Goal: Task Accomplishment & Management: Manage account settings

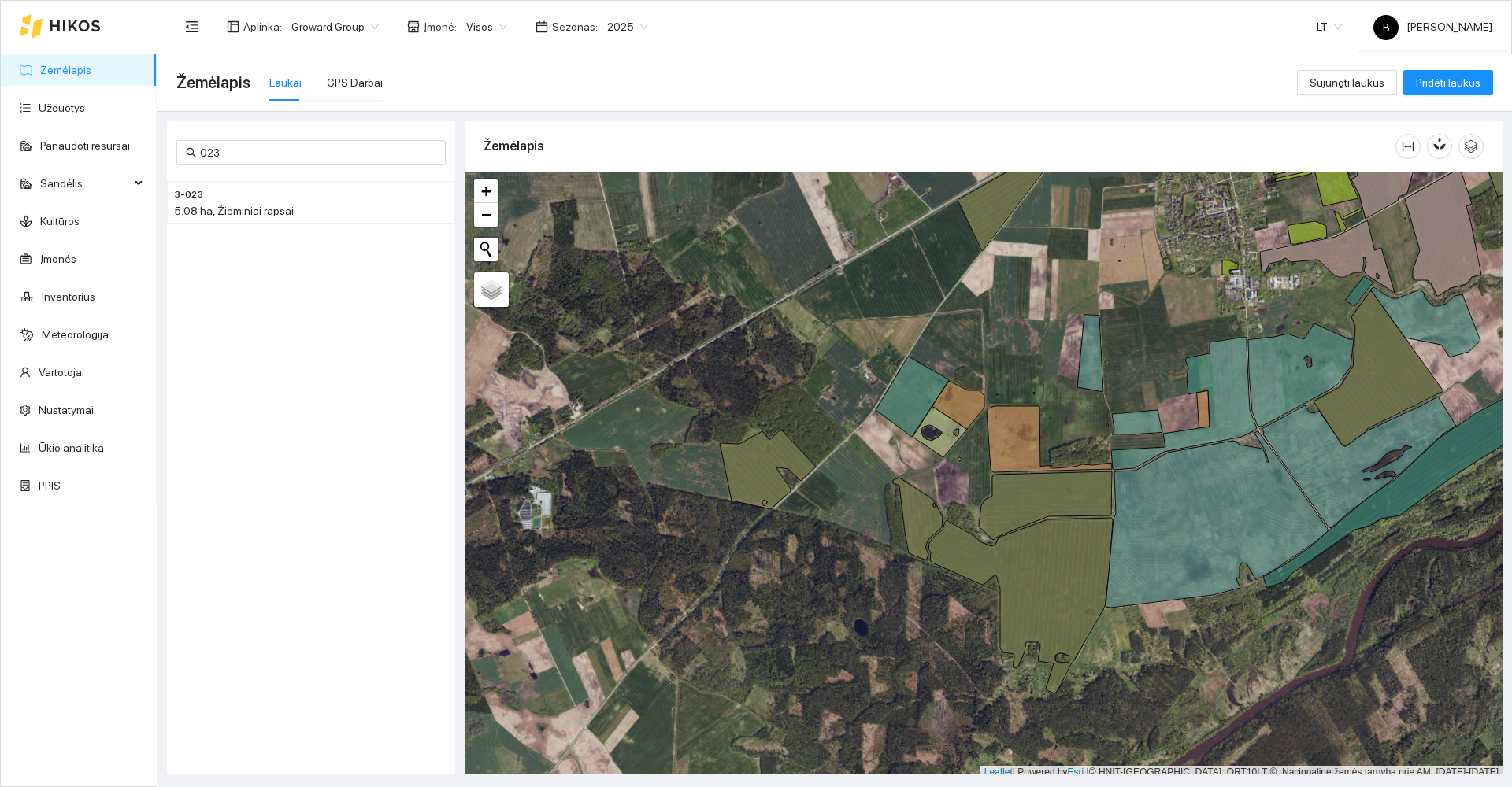
scroll to position [4, 0]
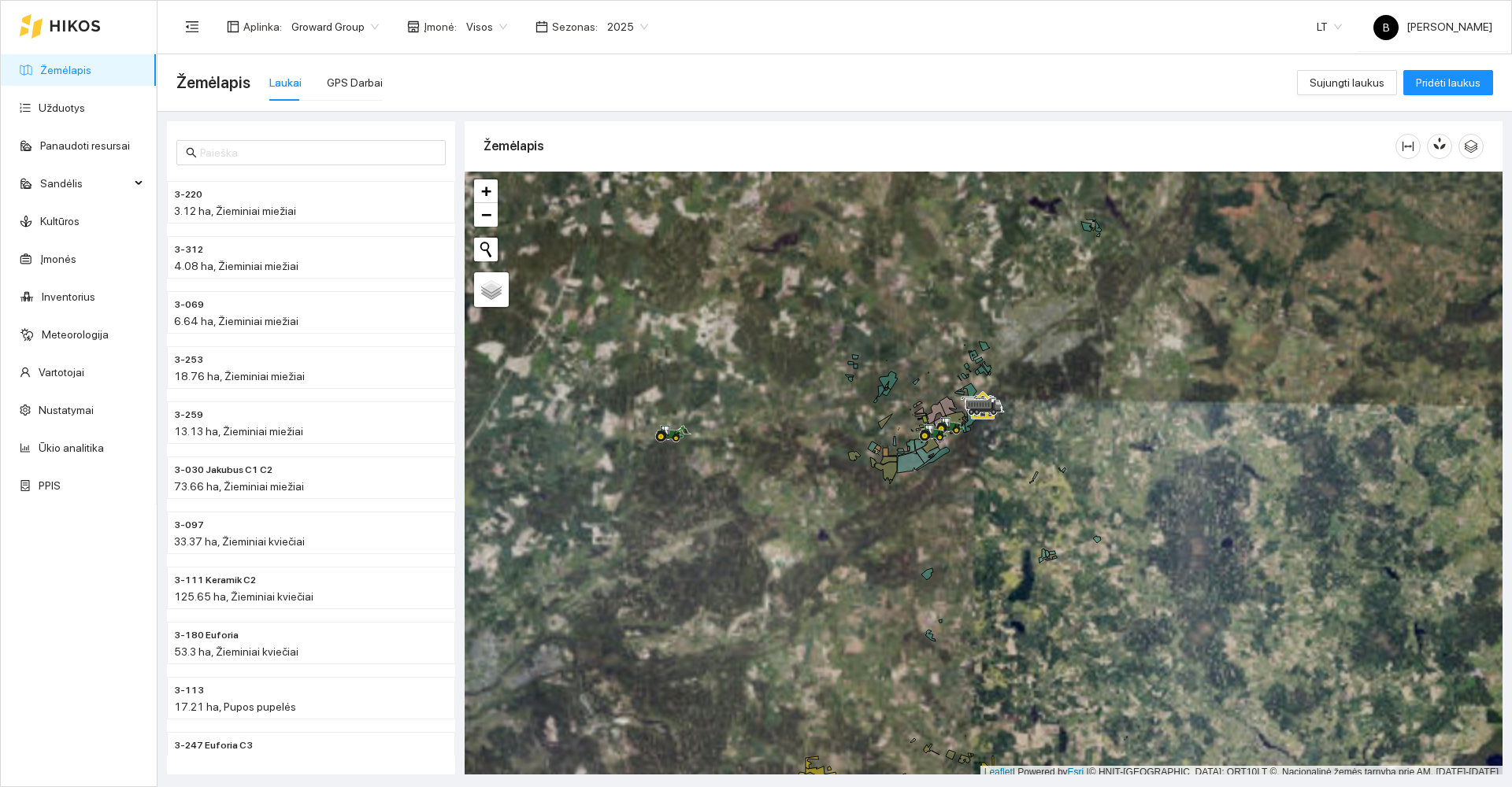
scroll to position [5, 0]
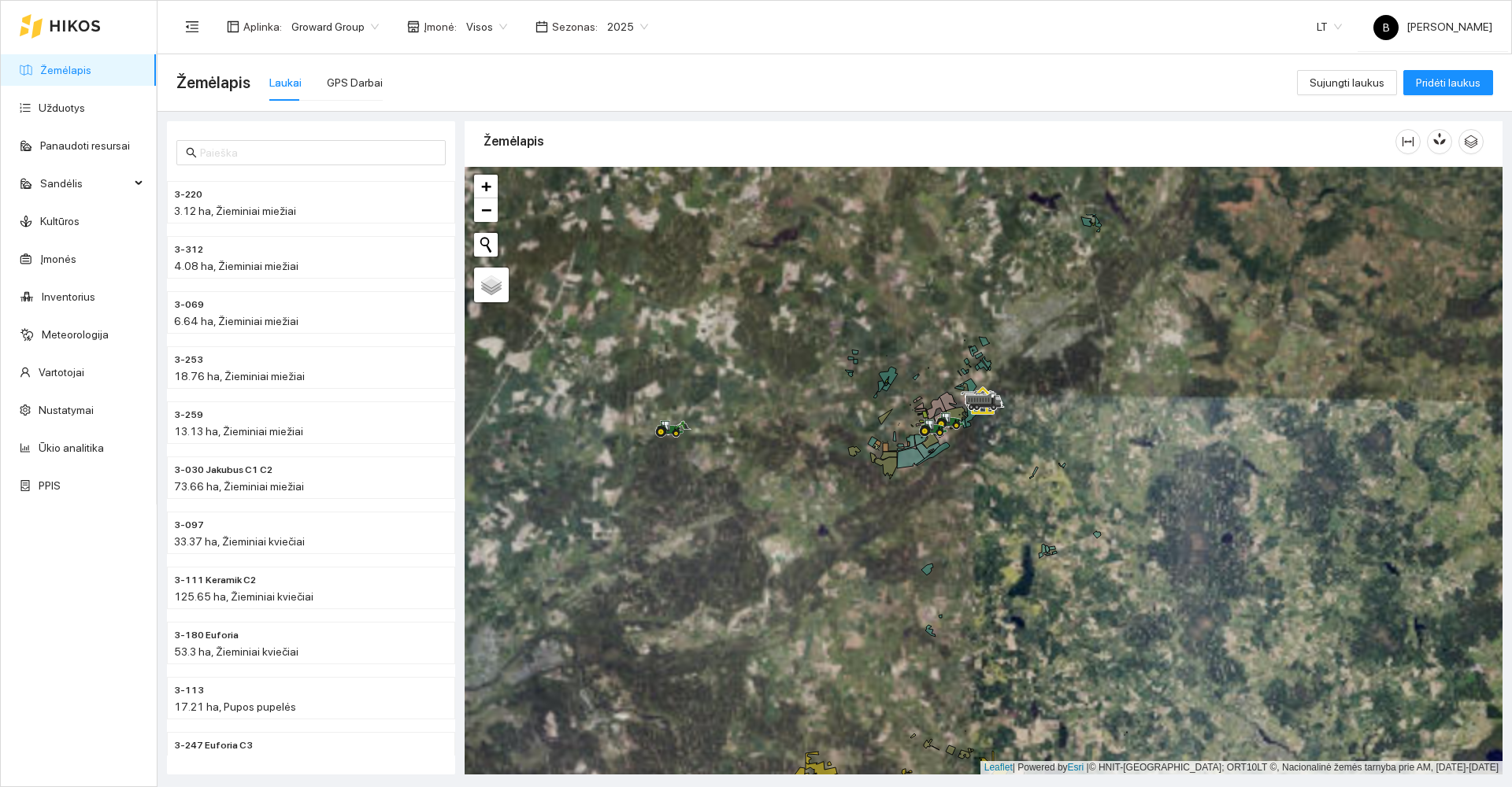
drag, startPoint x: 867, startPoint y: 618, endPoint x: 856, endPoint y: 650, distance: 33.8
click at [856, 650] on div at bounding box center [983, 470] width 1037 height 607
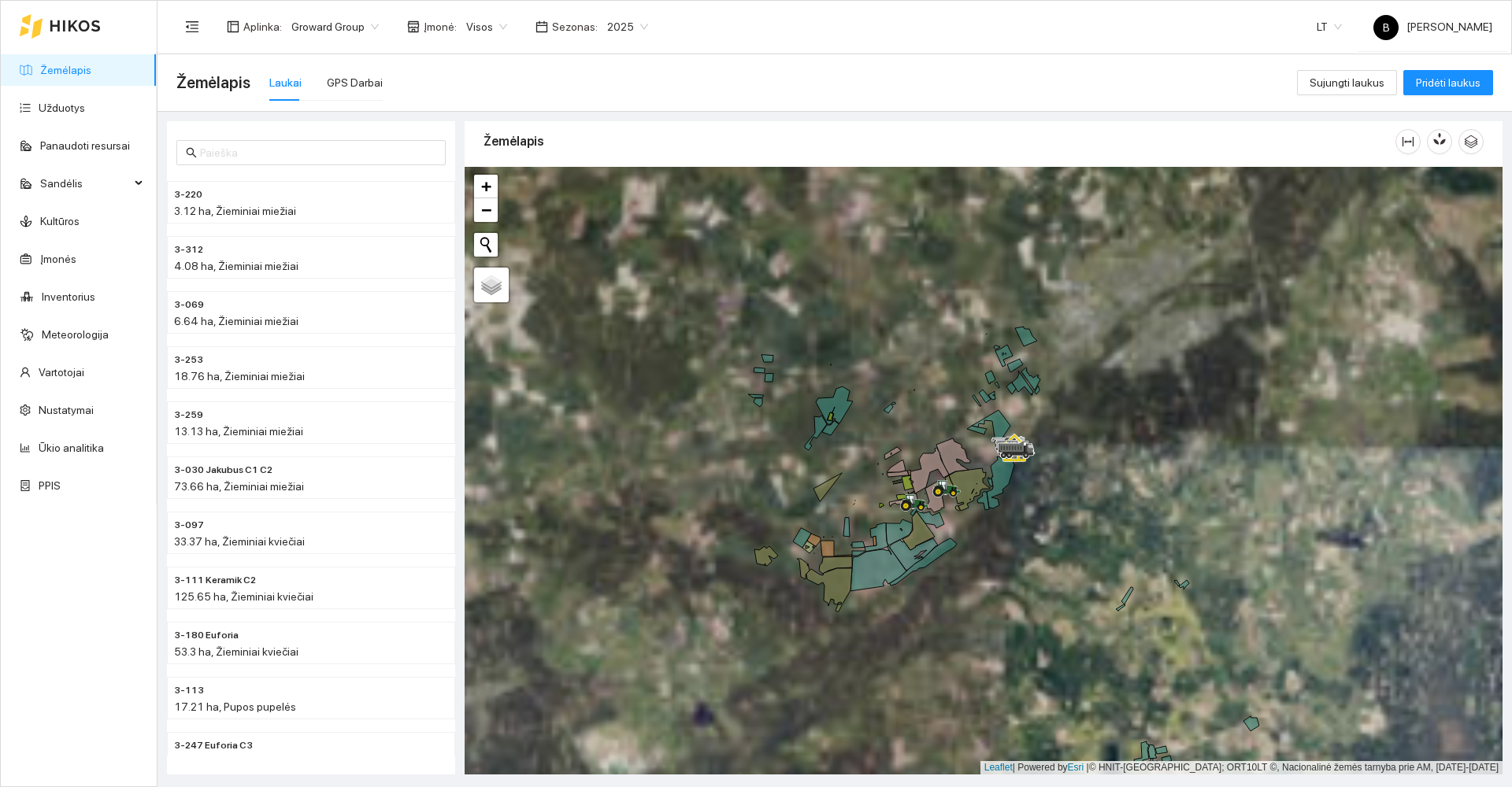
drag, startPoint x: 894, startPoint y: 678, endPoint x: 892, endPoint y: 708, distance: 30.1
click at [892, 708] on div at bounding box center [983, 470] width 1037 height 607
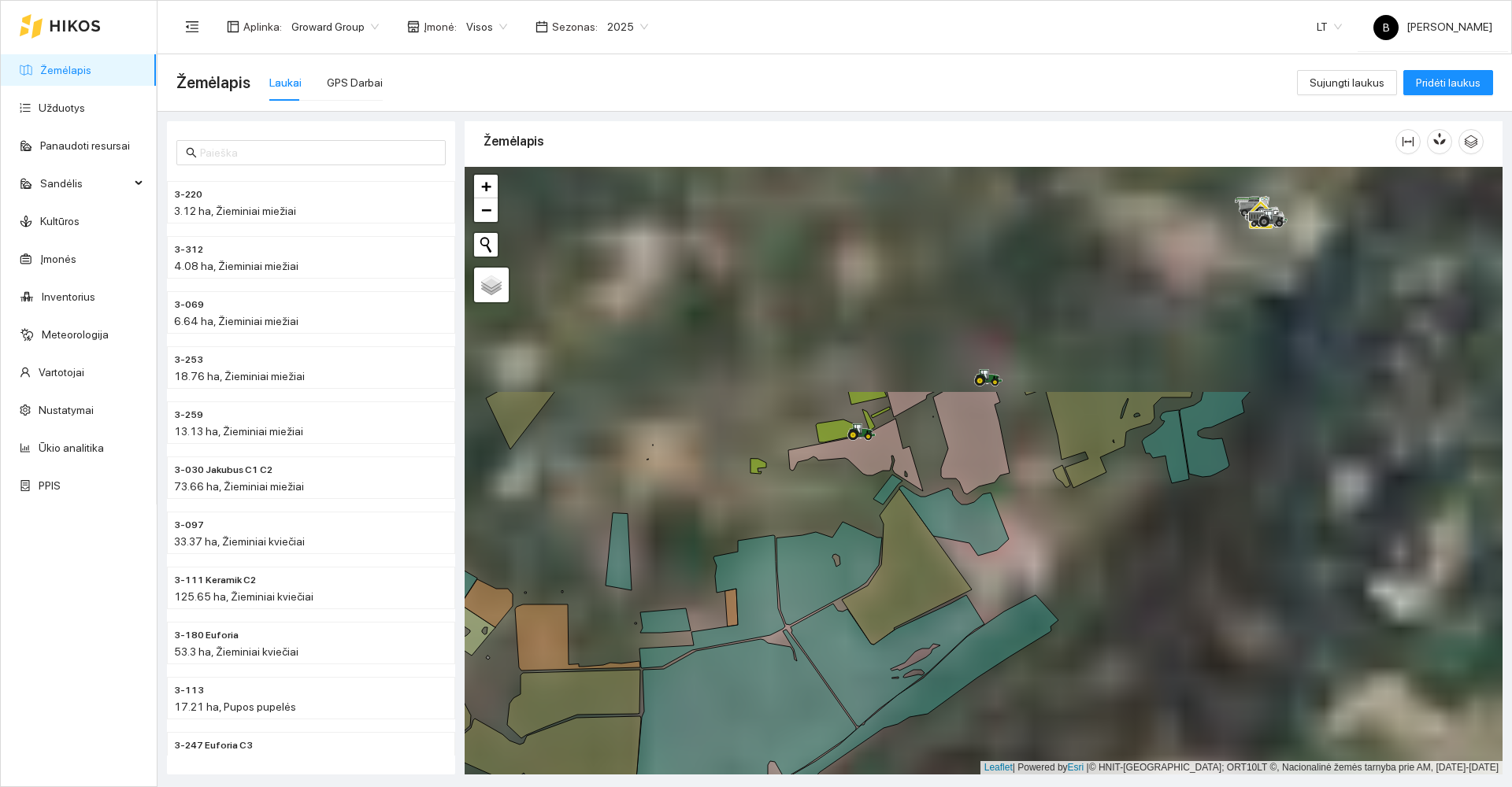
drag, startPoint x: 938, startPoint y: 535, endPoint x: 900, endPoint y: 824, distance: 291.5
click at [900, 786] on html "Žemėlapis Užduotys Panaudoti resursai Sandėlis Kultūros Įmonės Inventorius Mete…" at bounding box center [756, 393] width 1512 height 787
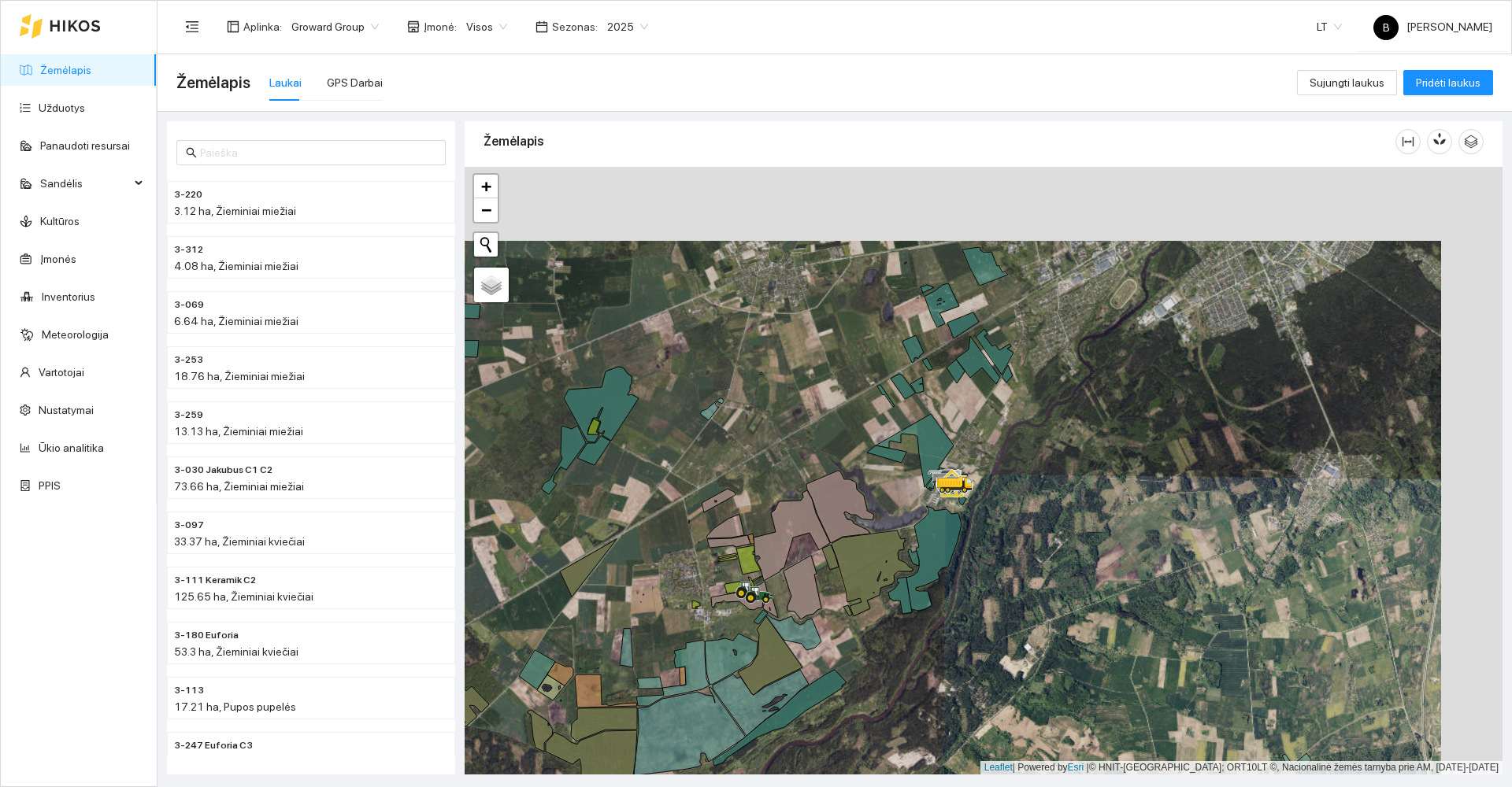
drag, startPoint x: 888, startPoint y: 357, endPoint x: 730, endPoint y: 564, distance: 260.4
click at [730, 564] on div at bounding box center [983, 470] width 1037 height 607
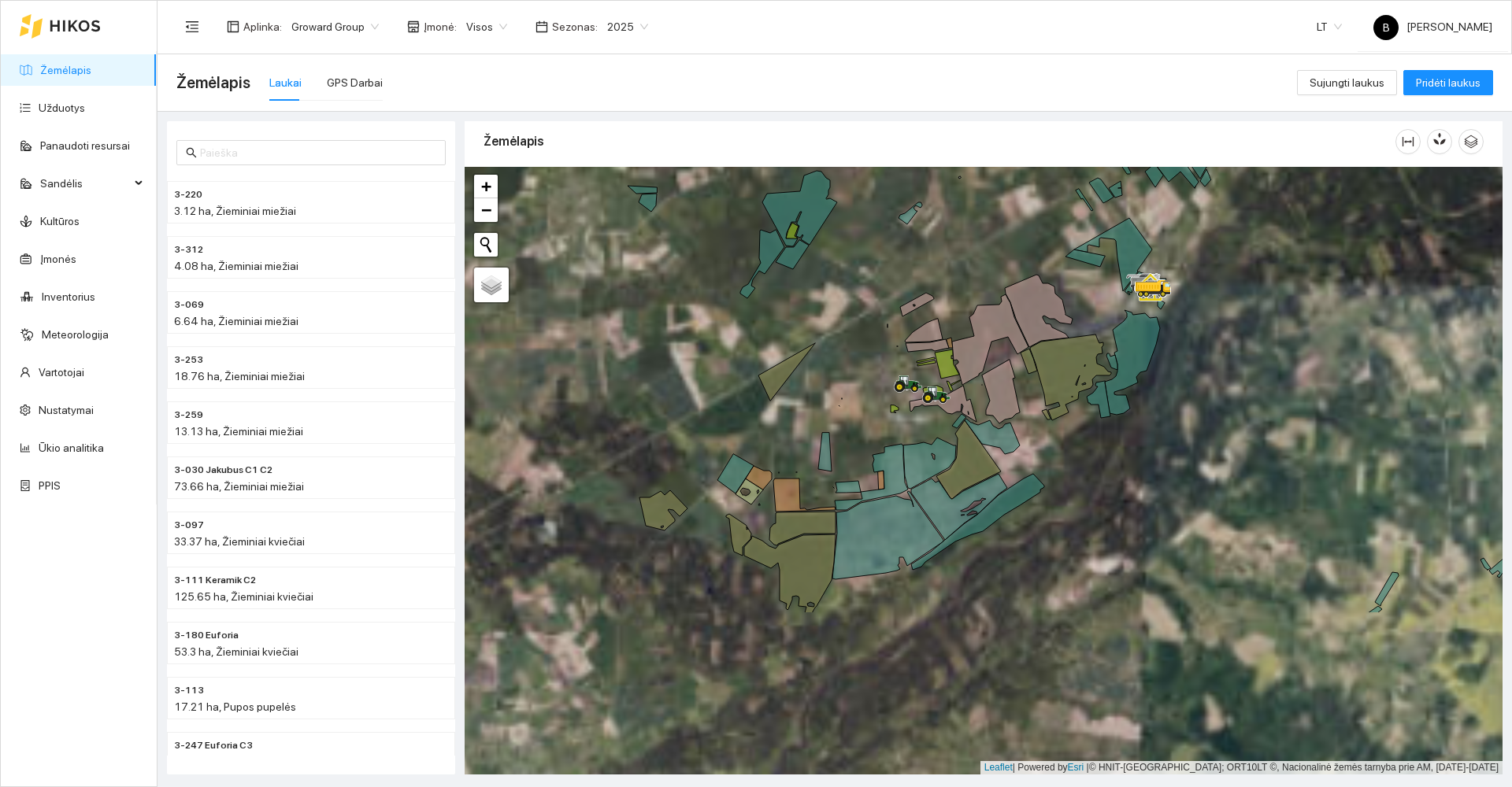
drag, startPoint x: 888, startPoint y: 313, endPoint x: 896, endPoint y: 258, distance: 55.6
click at [896, 259] on div at bounding box center [983, 470] width 1037 height 607
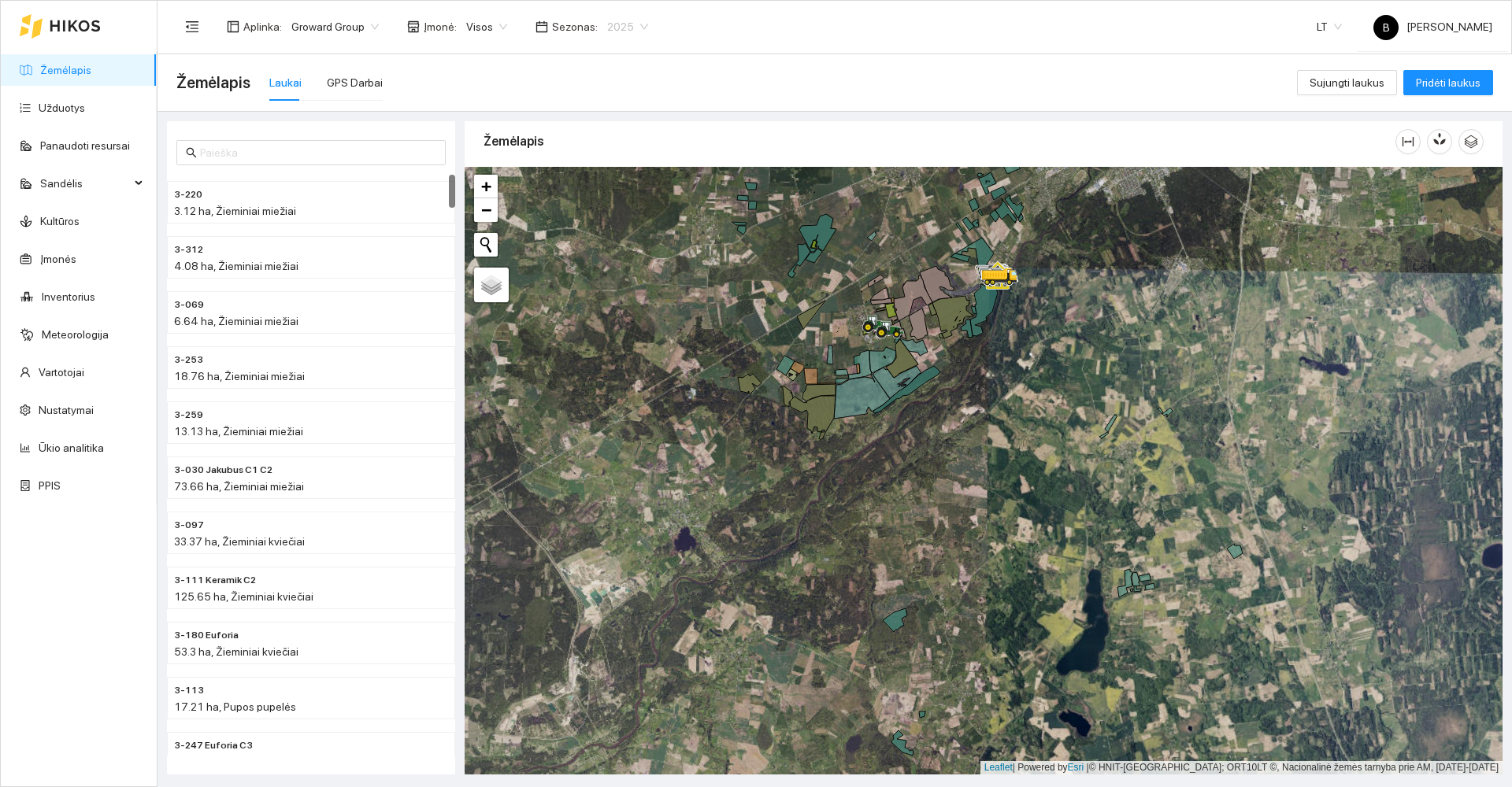
click at [624, 23] on span "2025" at bounding box center [627, 26] width 41 height 23
click at [611, 209] on div "2026" at bounding box center [616, 209] width 41 height 18
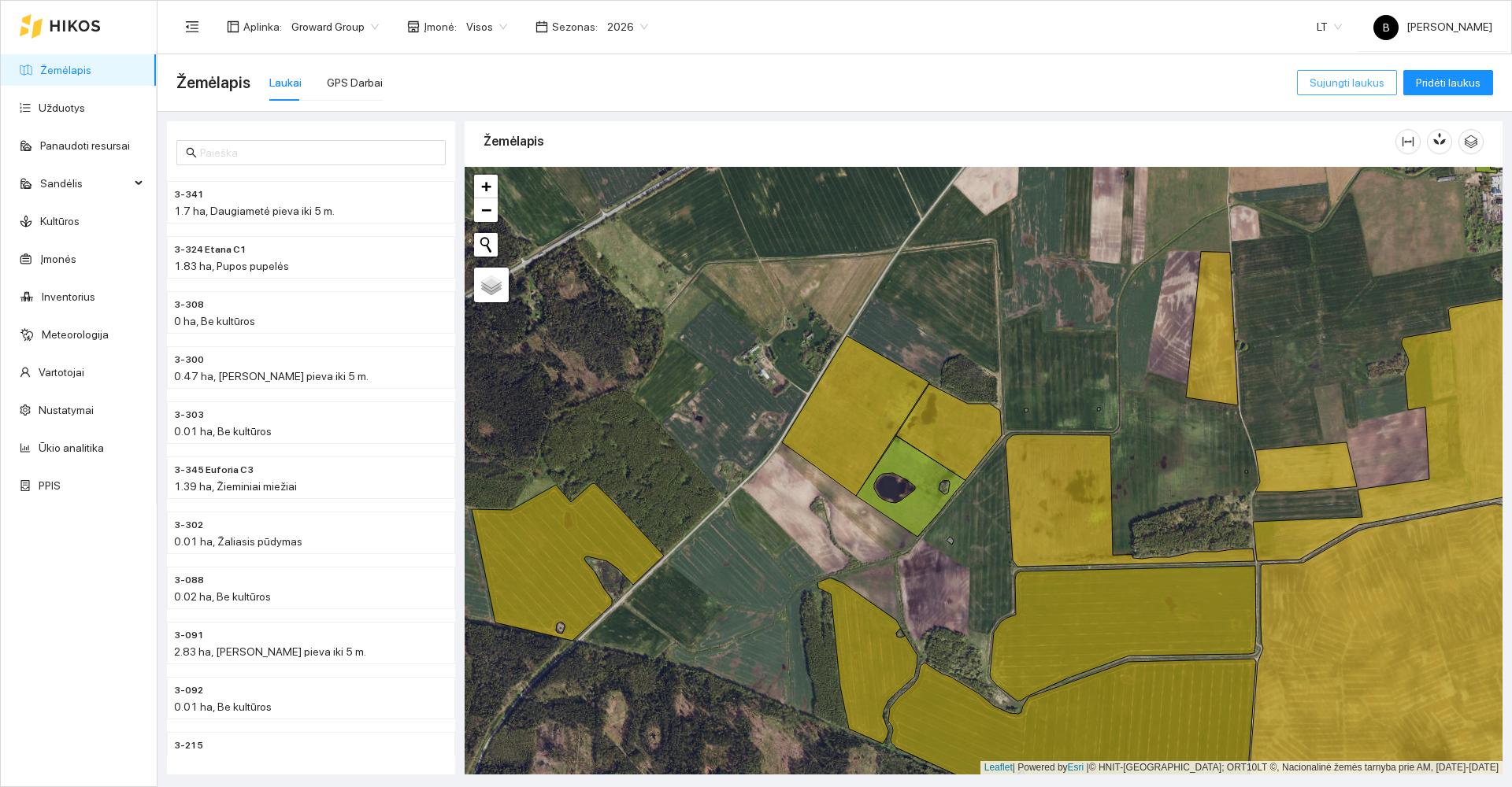
click at [1338, 87] on span "Sujungti laukus" at bounding box center [1347, 82] width 75 height 18
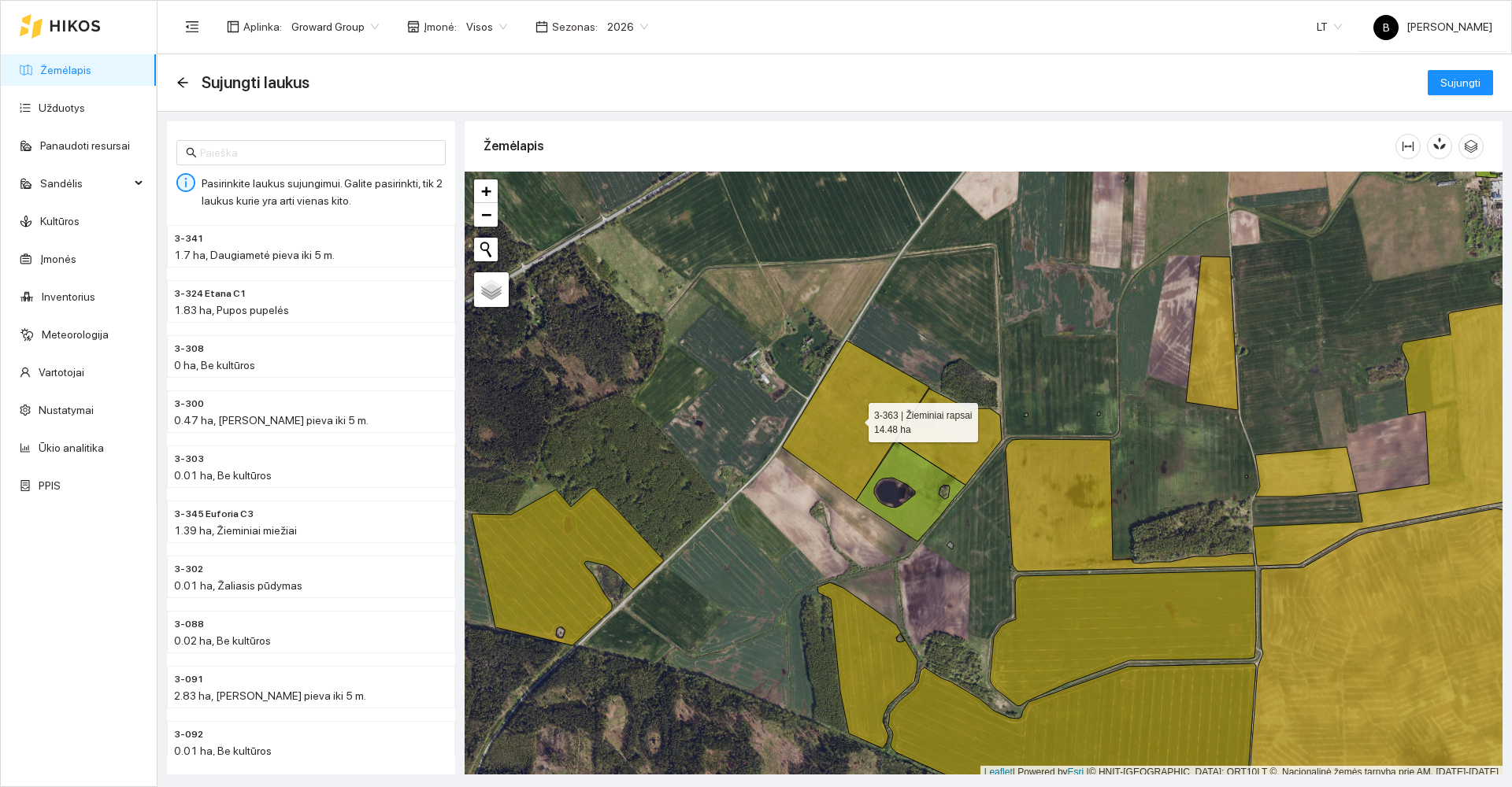
scroll to position [5, 0]
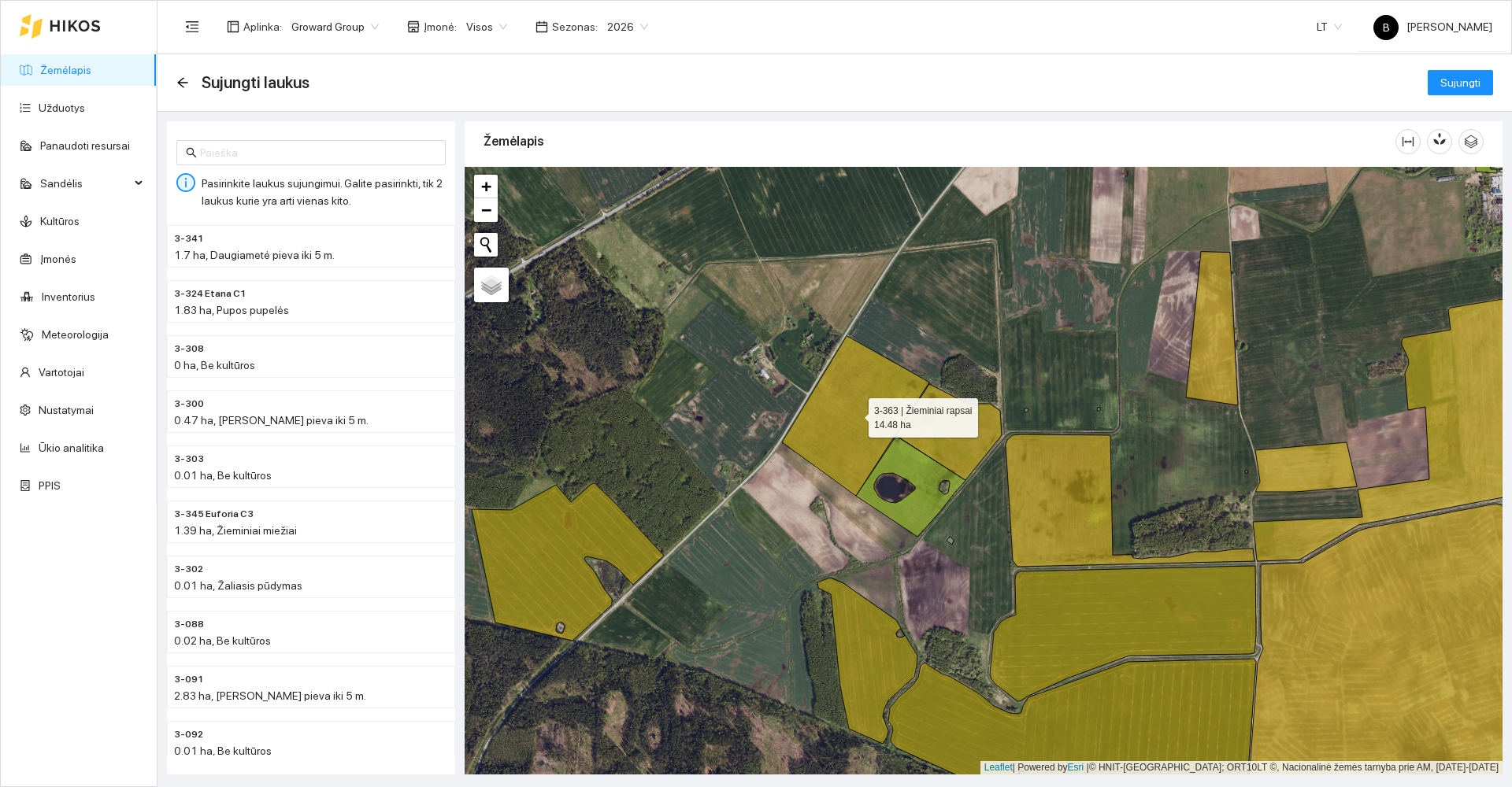
click at [864, 428] on icon at bounding box center [855, 415] width 147 height 160
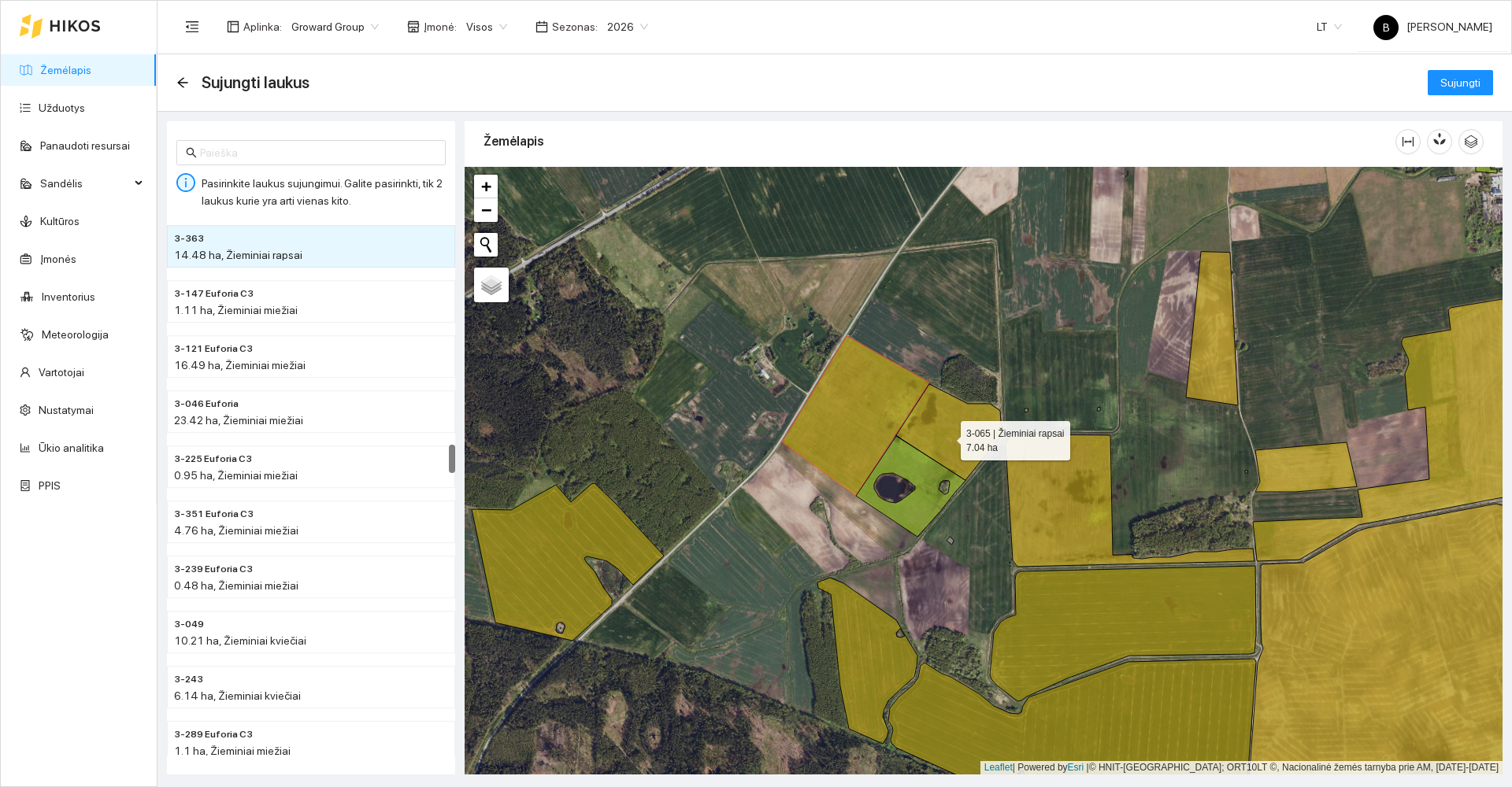
click at [947, 437] on icon at bounding box center [948, 431] width 106 height 96
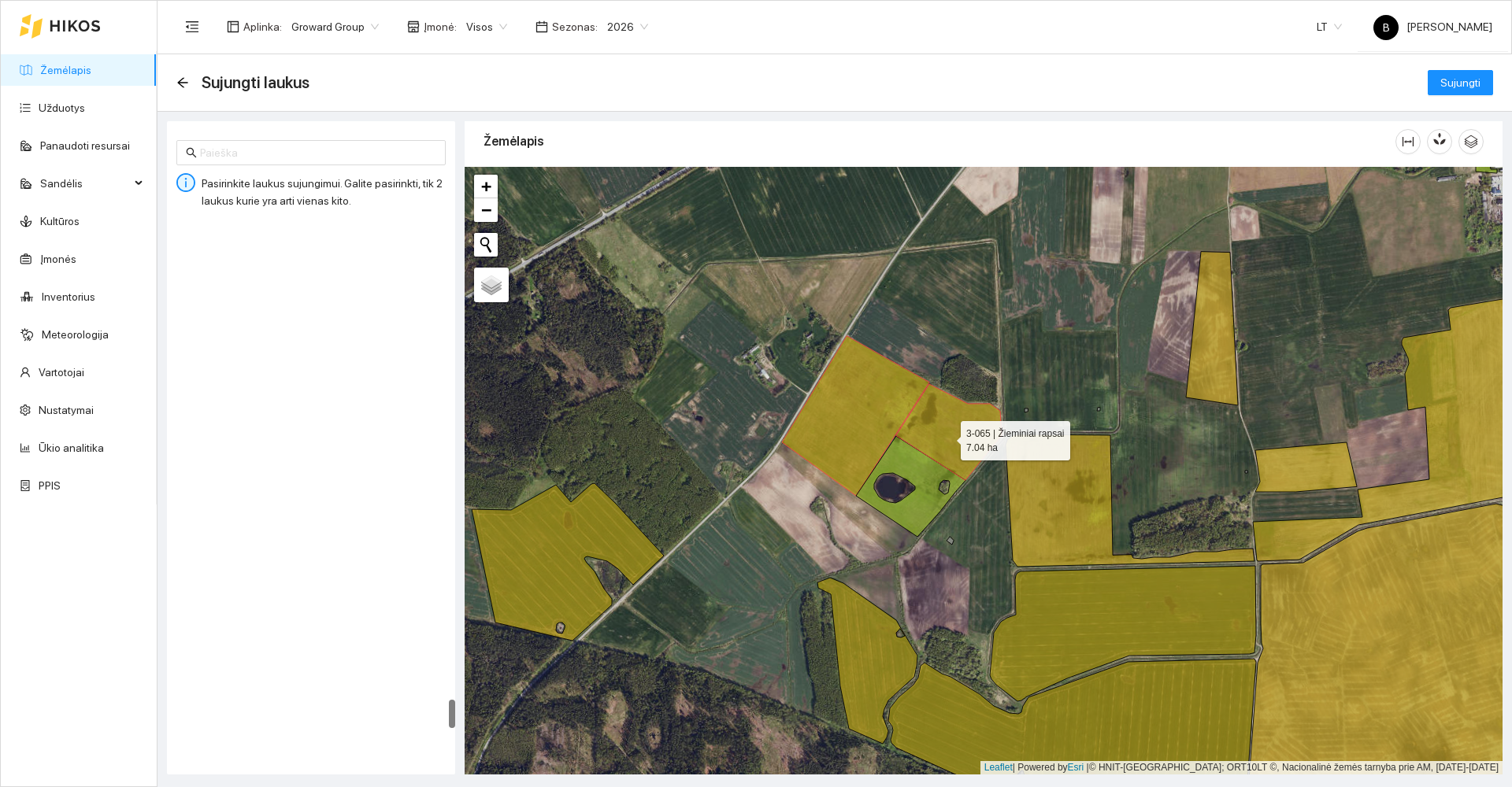
scroll to position [8902, 0]
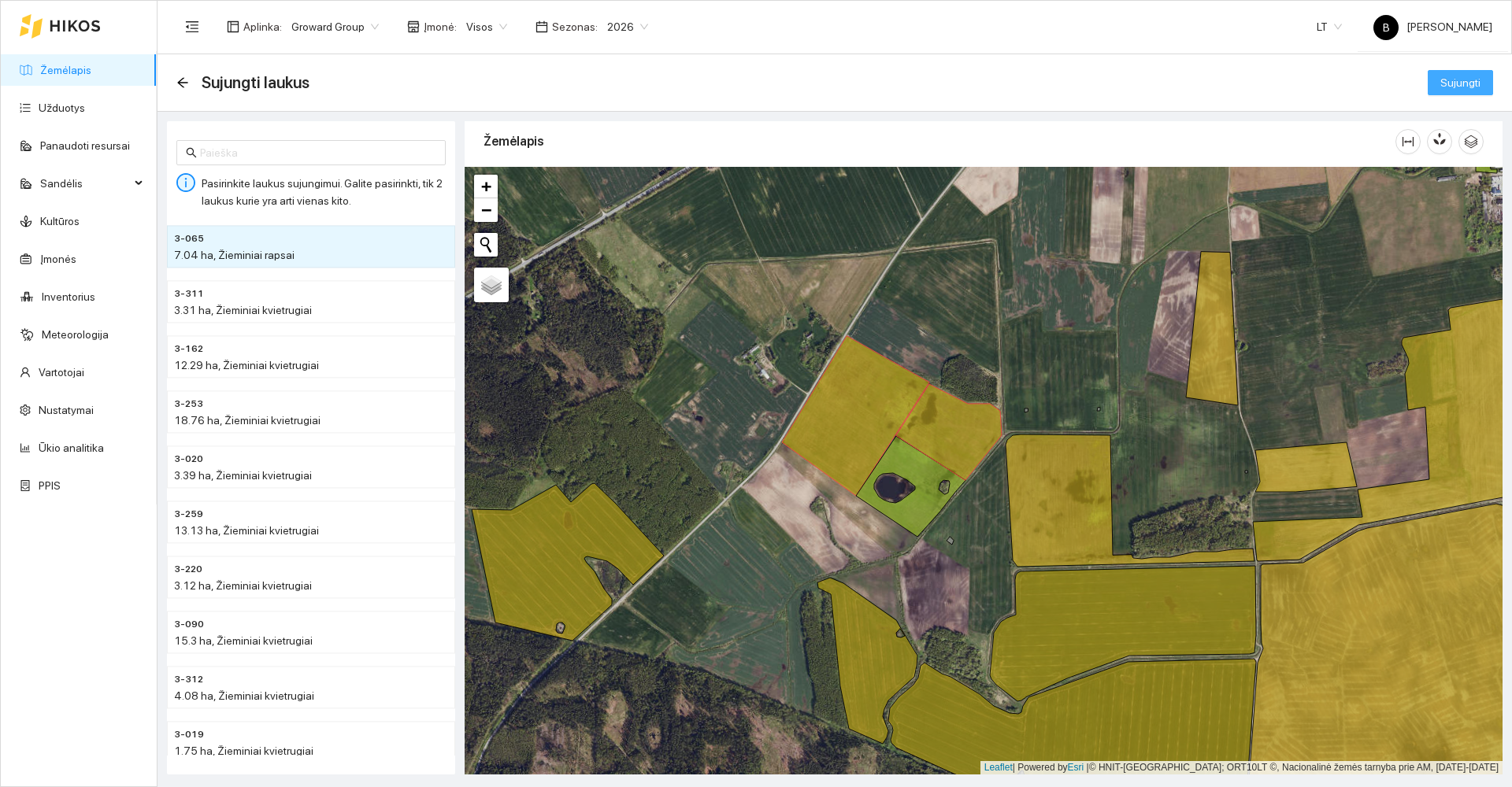
click at [1462, 86] on span "Sujungti" at bounding box center [1460, 82] width 40 height 18
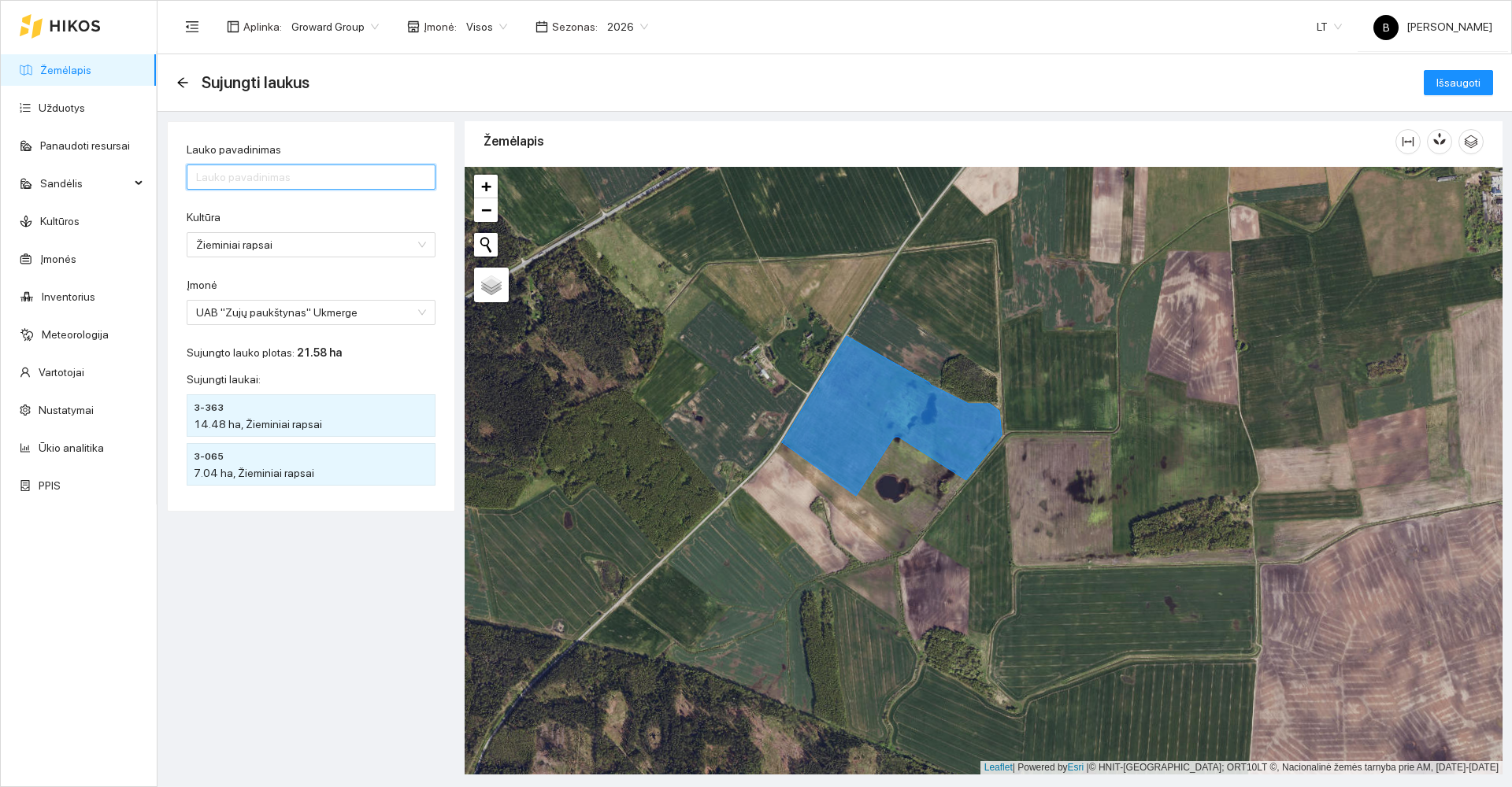
click at [263, 185] on input "Lauko pavadinimas" at bounding box center [311, 177] width 249 height 25
type input "3-363"
click at [309, 207] on form "63681 69602 Lauko pavadinimas 3-363 Kultūra Žieminiai rapsai Įmonė UAB "Zujų pa…" at bounding box center [311, 233] width 249 height 184
click at [1461, 81] on span "Išsaugoti" at bounding box center [1458, 82] width 44 height 18
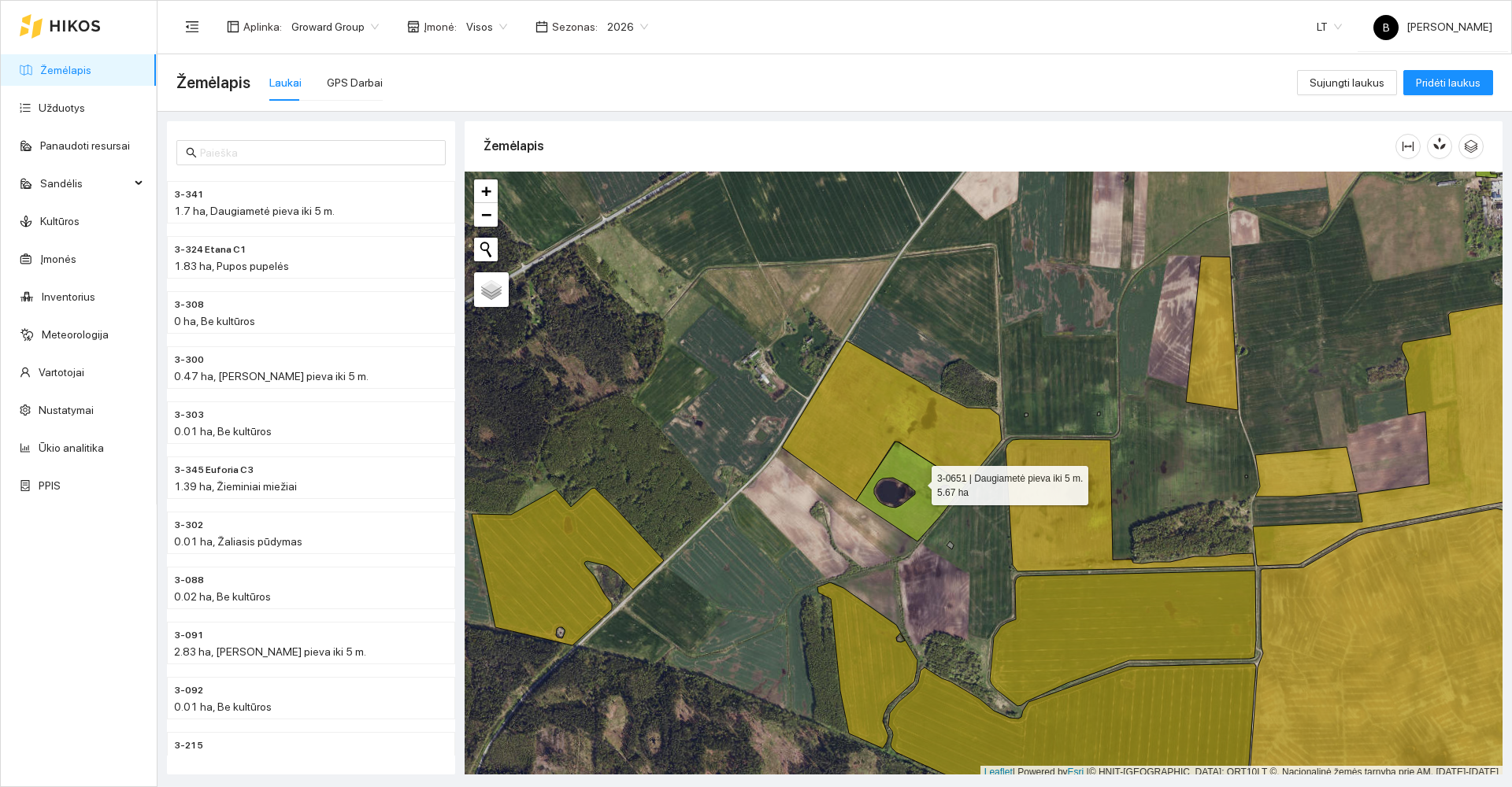
scroll to position [5, 0]
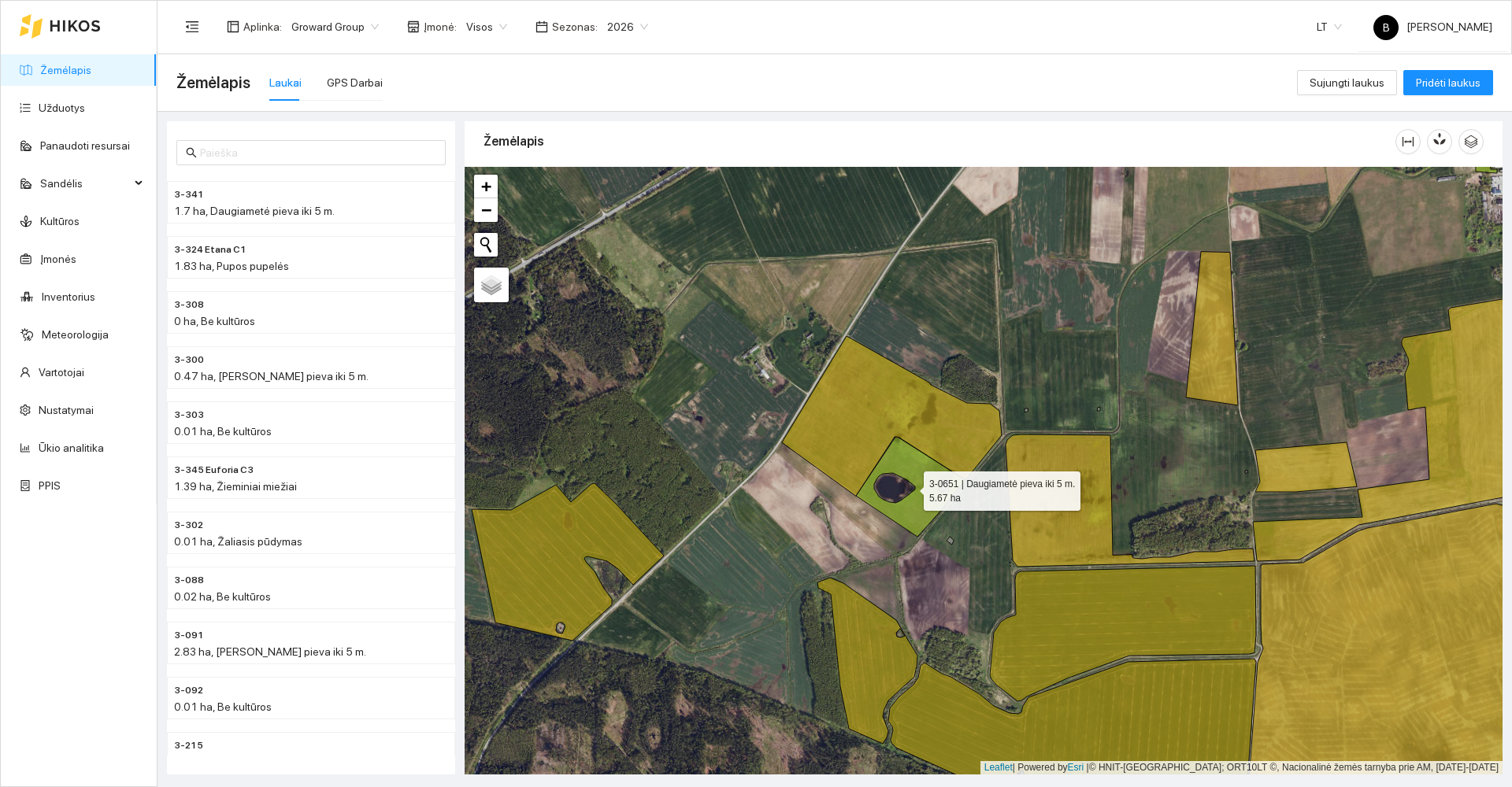
click at [917, 482] on icon at bounding box center [910, 487] width 110 height 101
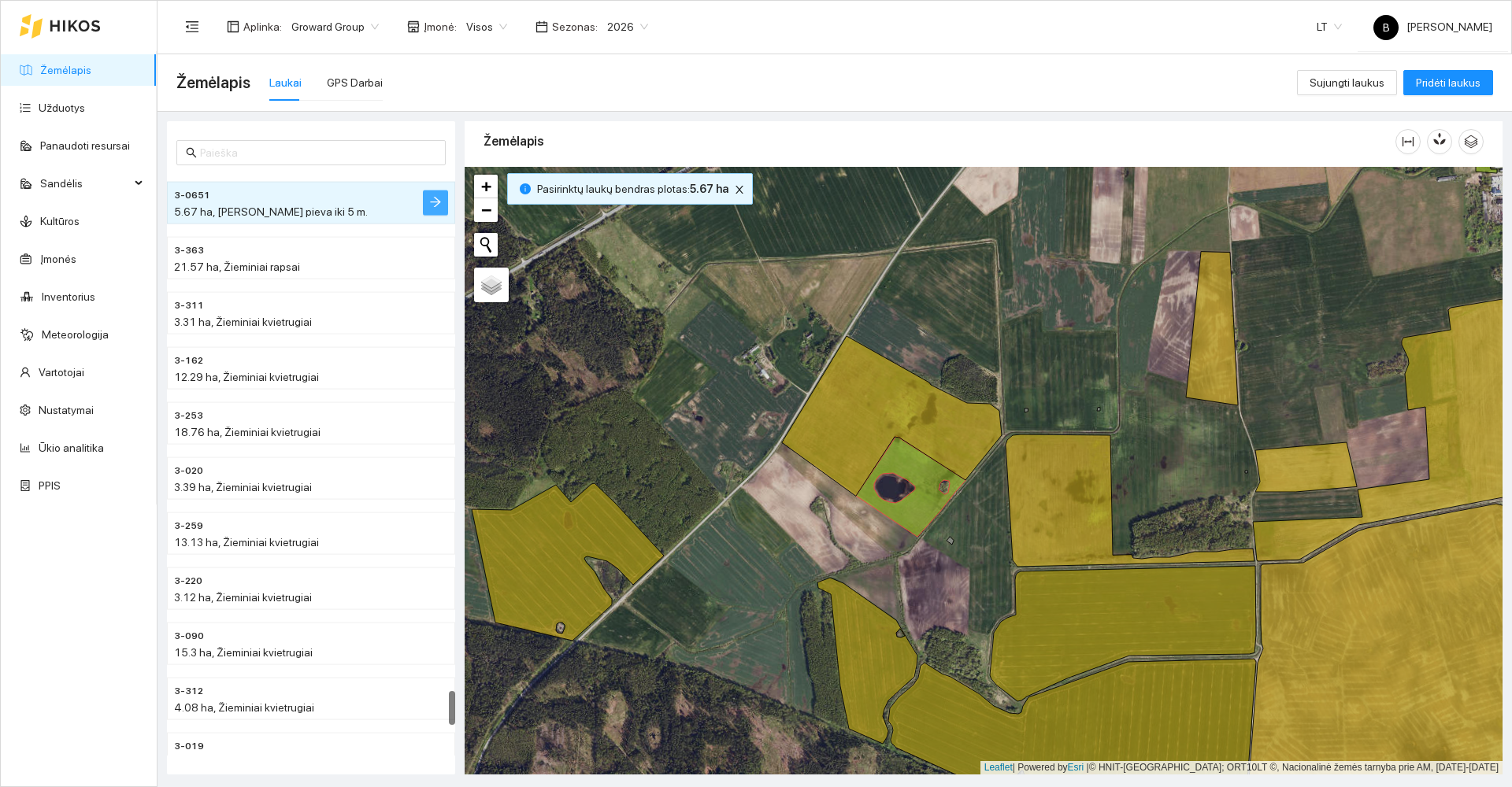
click at [433, 207] on icon "arrow-right" at bounding box center [434, 201] width 12 height 12
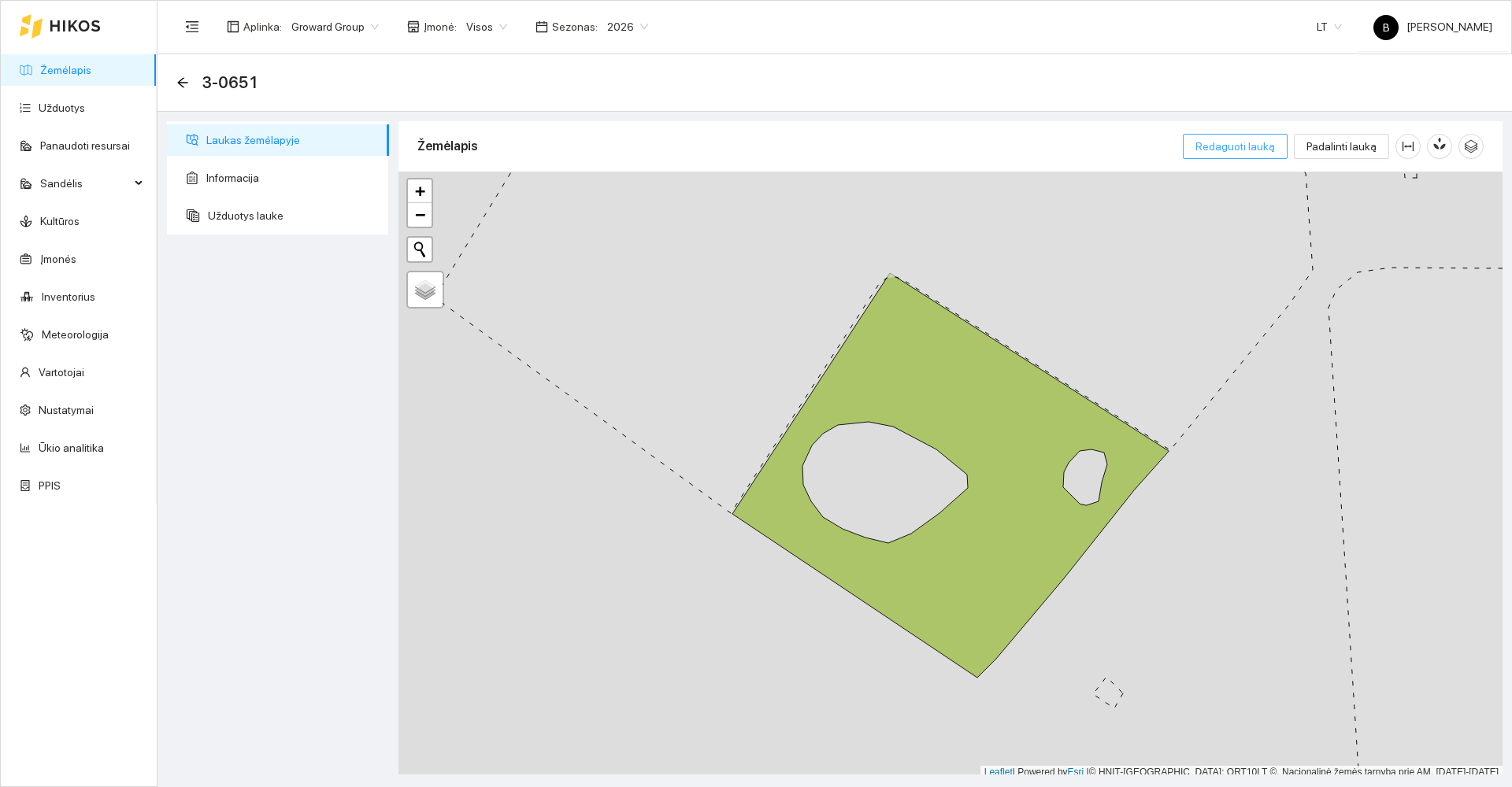
click at [1239, 152] on span "Redaguoti lauką" at bounding box center [1235, 146] width 80 height 18
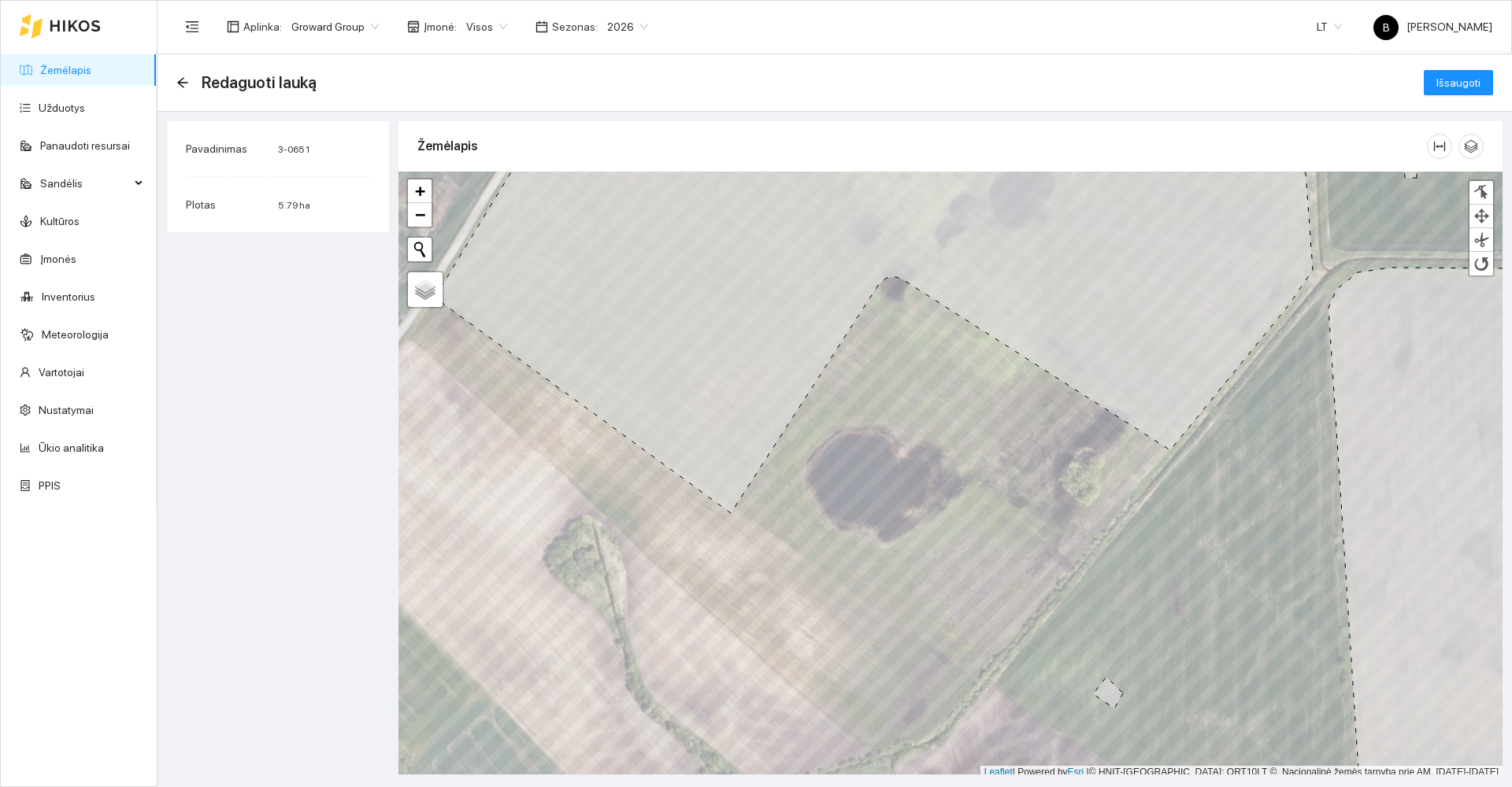
click at [235, 150] on span "Pavadinimas" at bounding box center [216, 148] width 62 height 12
click at [183, 74] on div "Redaguoti lauką" at bounding box center [251, 82] width 150 height 25
click at [183, 83] on icon "arrow-left" at bounding box center [182, 82] width 12 height 12
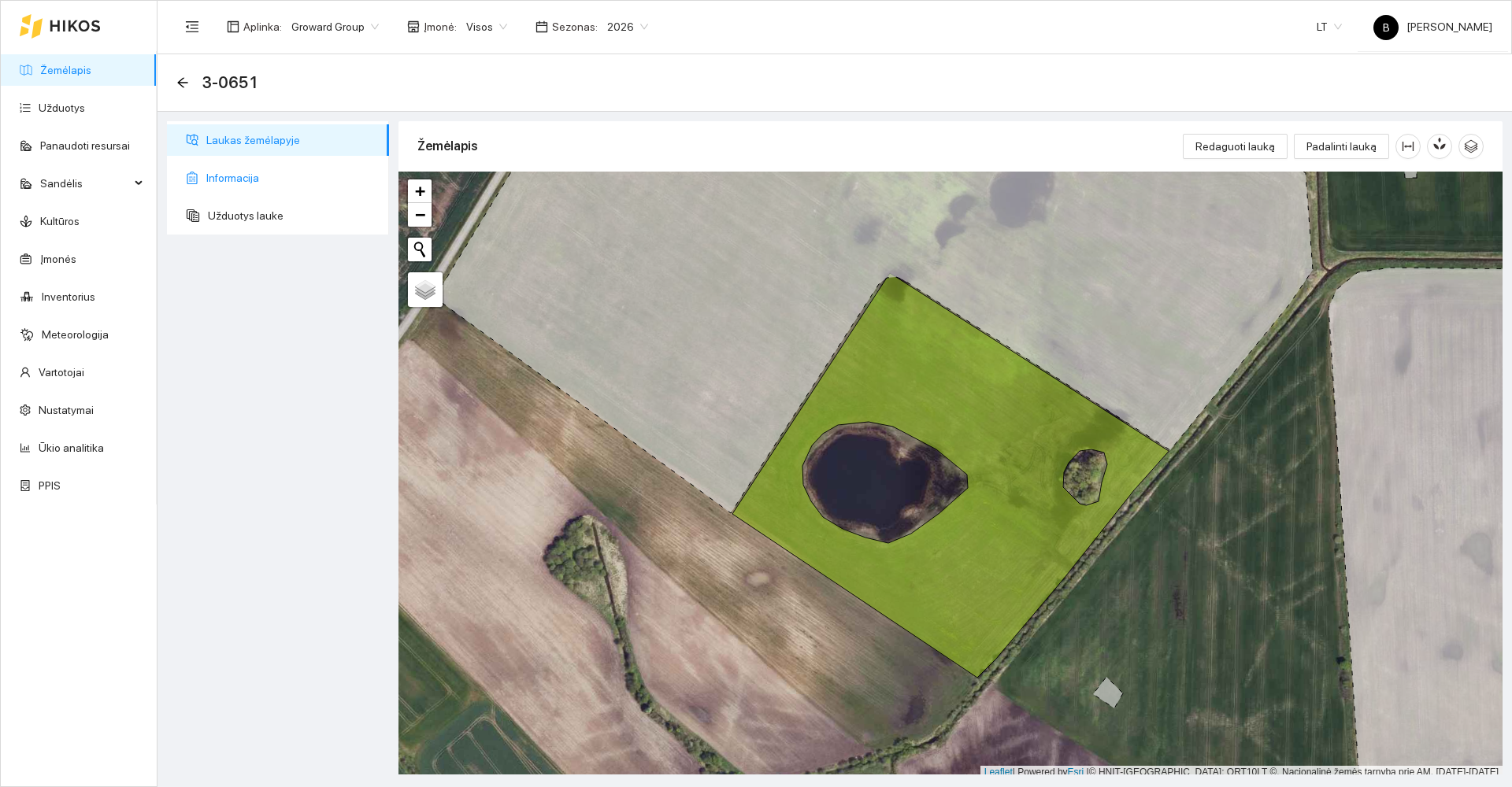
click at [244, 174] on span "Informacija" at bounding box center [291, 178] width 170 height 32
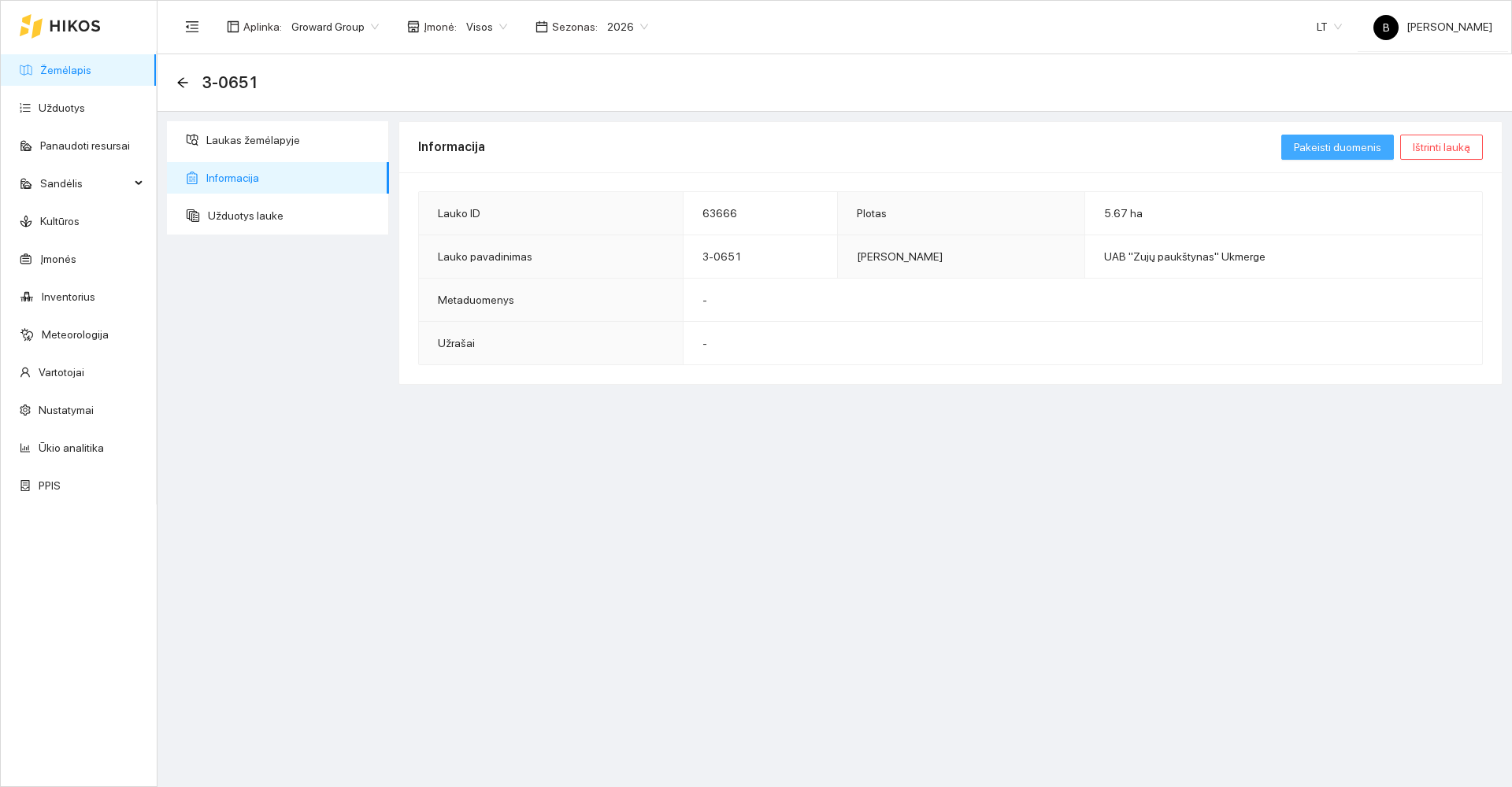
click at [1340, 150] on span "Pakeisti duomenis" at bounding box center [1337, 147] width 87 height 18
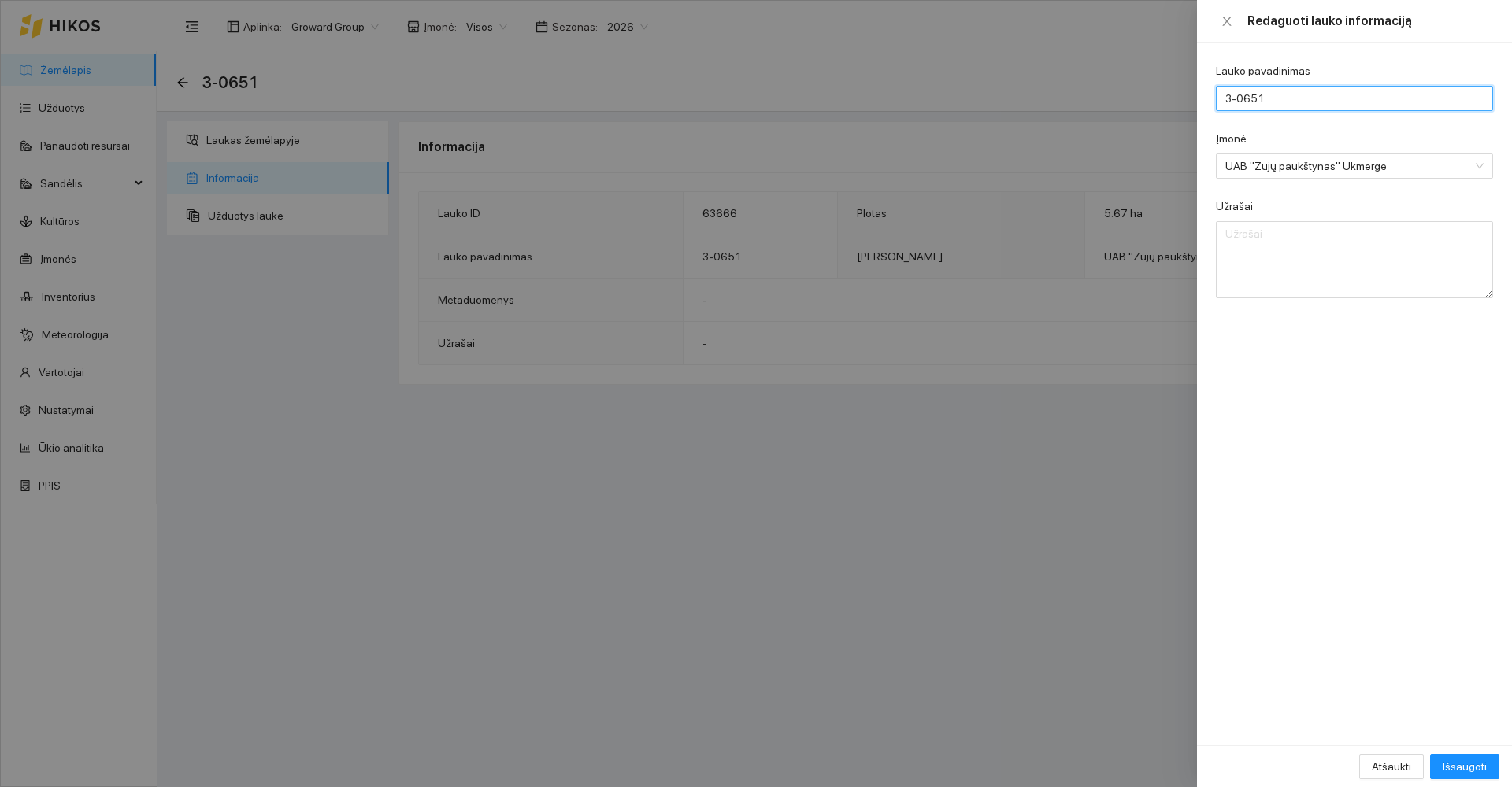
click at [1286, 98] on input "3-0651" at bounding box center [1354, 98] width 277 height 25
type input "3-065"
click at [1467, 768] on span "Išsaugoti" at bounding box center [1464, 766] width 44 height 18
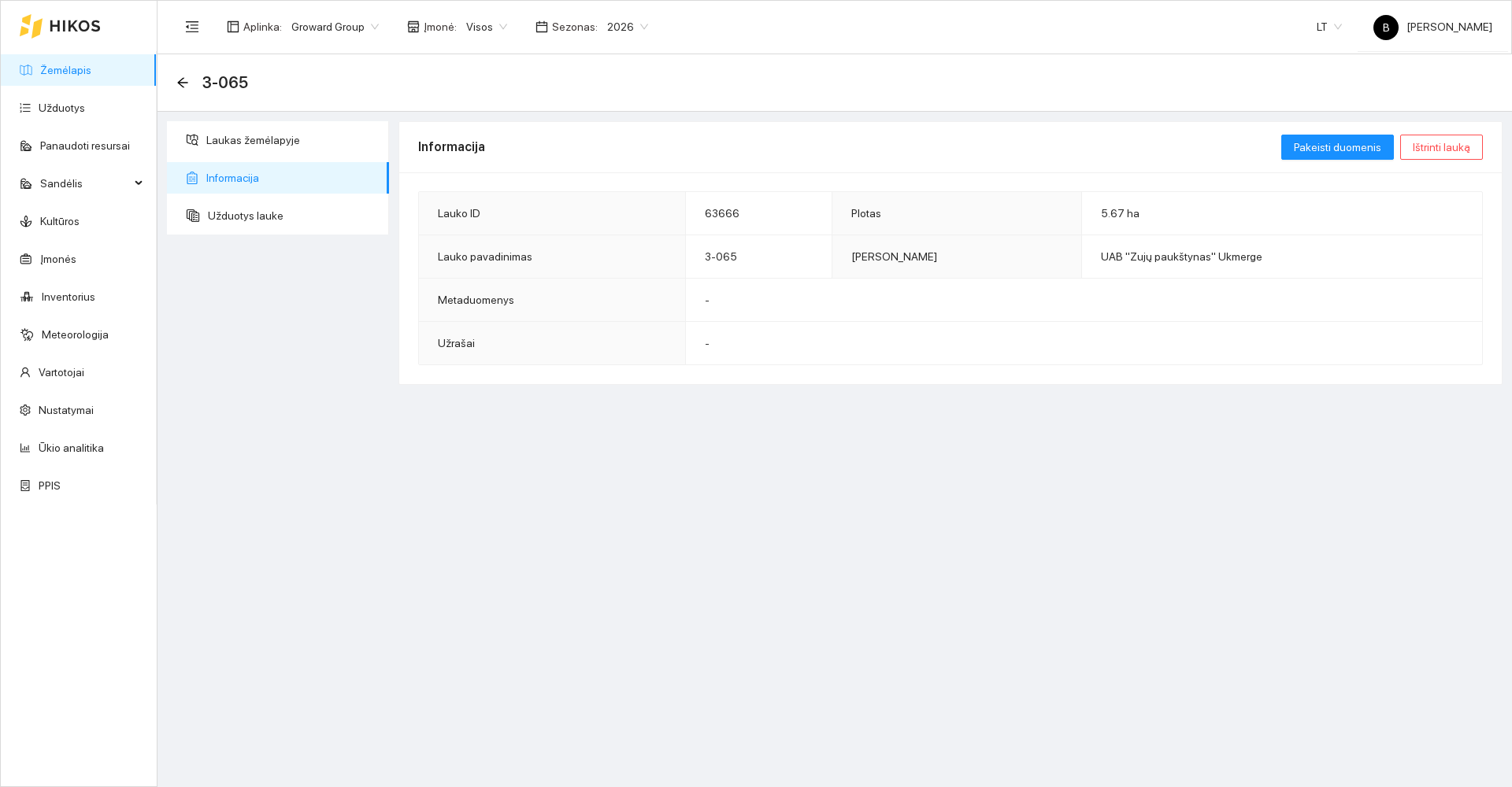
click at [172, 77] on div "3-065" at bounding box center [834, 82] width 1354 height 57
click at [183, 86] on icon "arrow-left" at bounding box center [182, 81] width 10 height 10
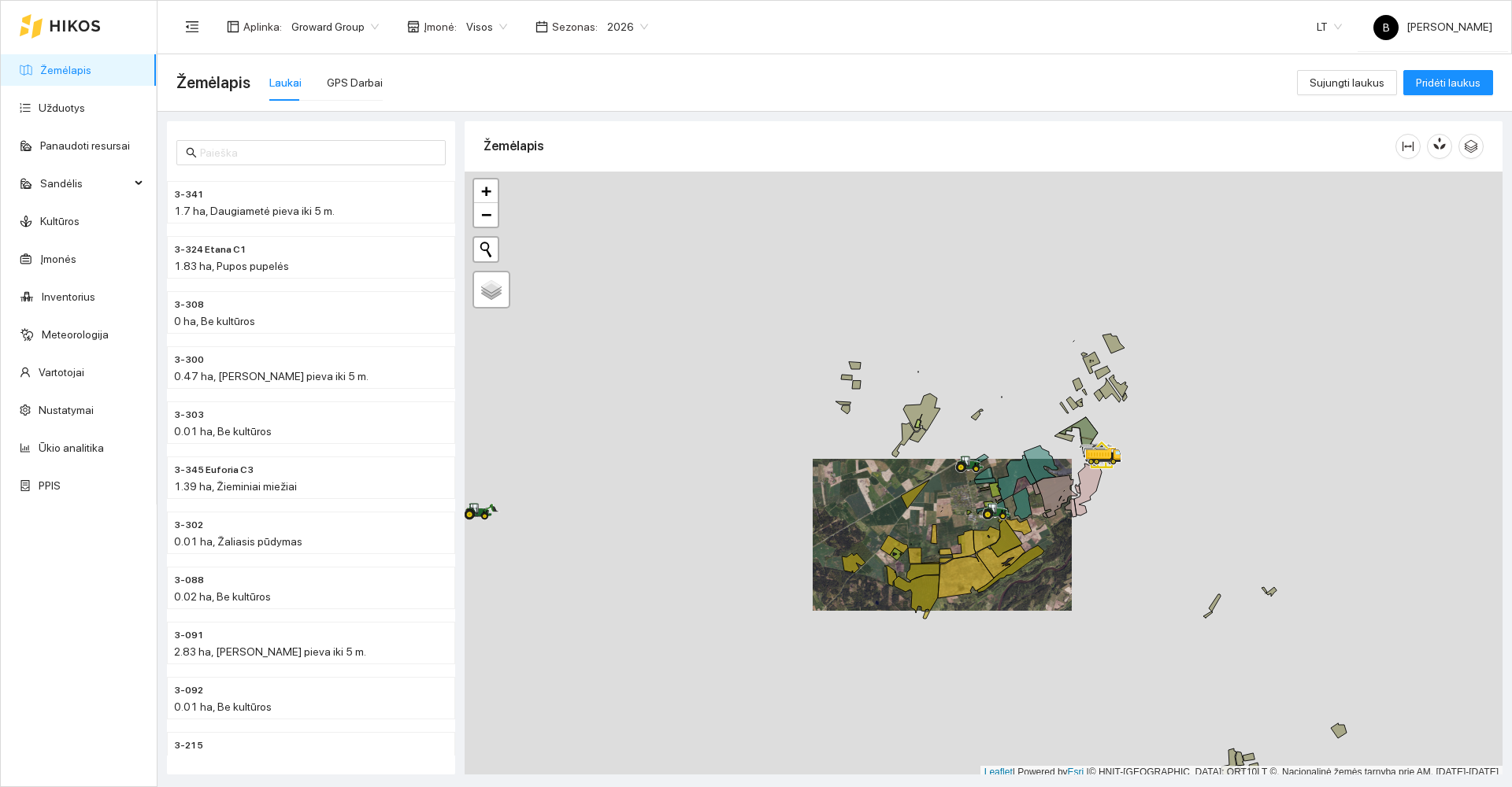
scroll to position [5, 0]
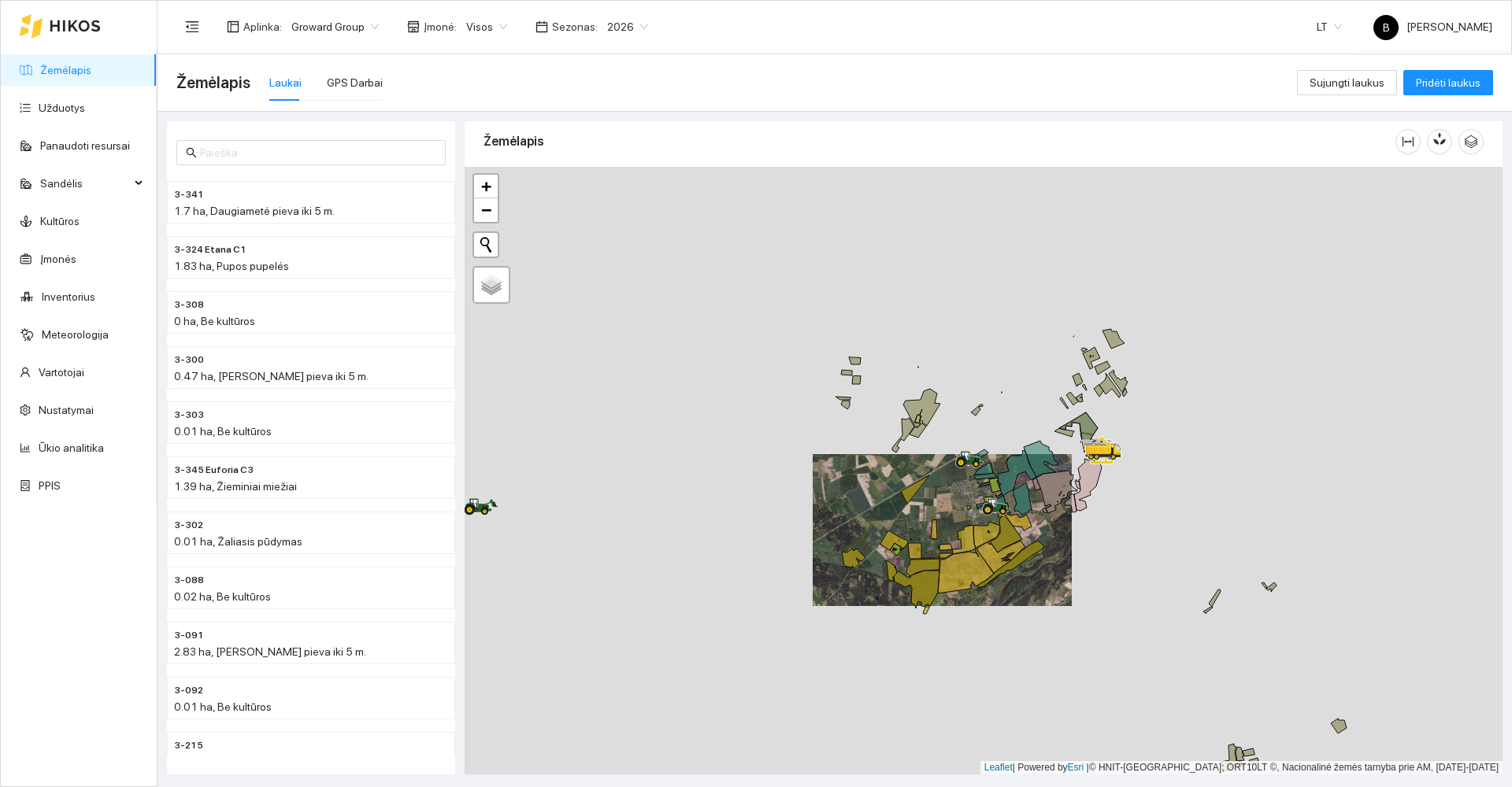
drag, startPoint x: 978, startPoint y: 620, endPoint x: 860, endPoint y: 360, distance: 285.5
click at [860, 361] on div at bounding box center [983, 470] width 1037 height 607
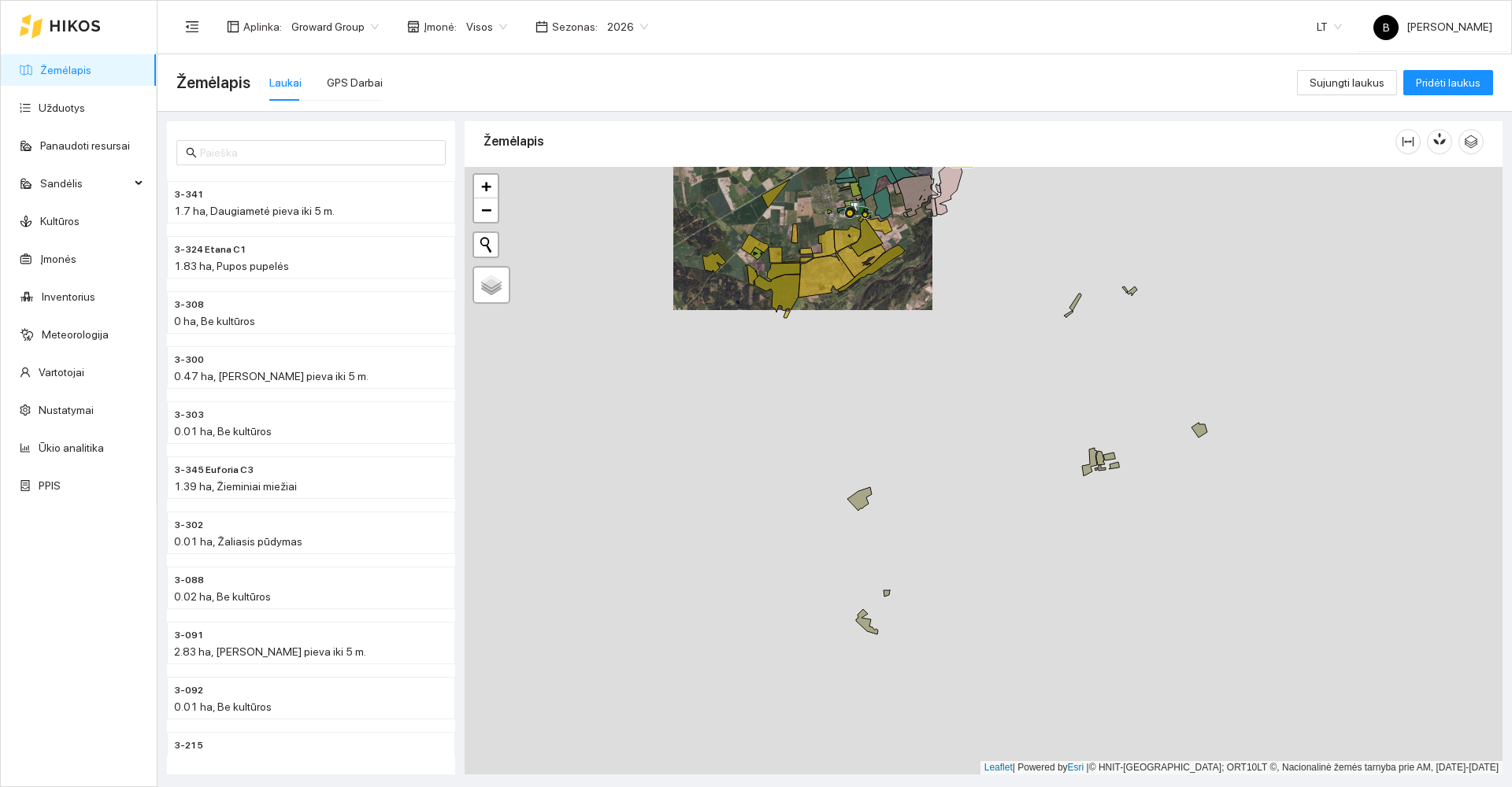
drag, startPoint x: 962, startPoint y: 508, endPoint x: 917, endPoint y: 421, distance: 97.9
click at [918, 423] on div at bounding box center [983, 470] width 1037 height 607
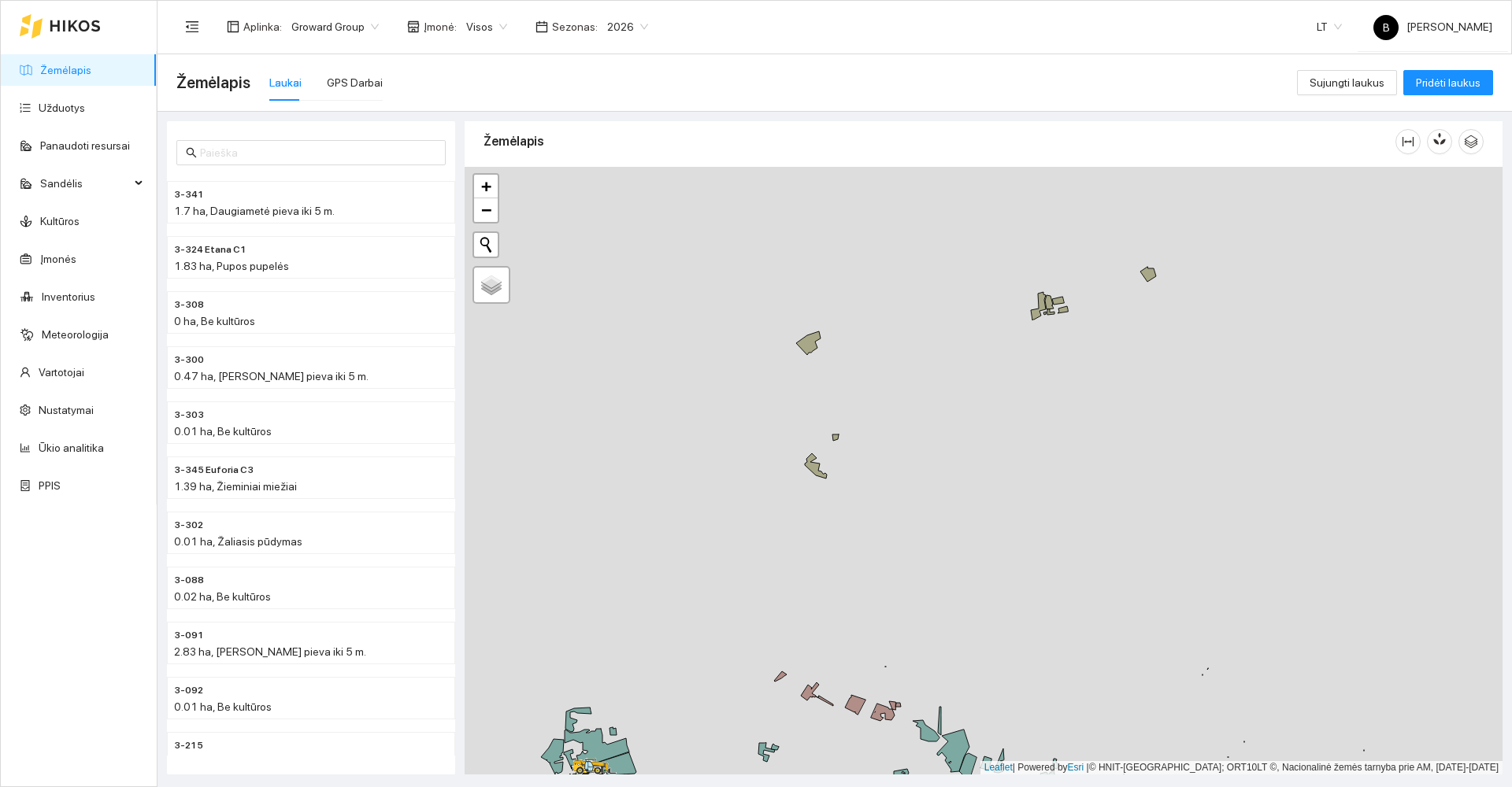
drag, startPoint x: 930, startPoint y: 559, endPoint x: 914, endPoint y: 433, distance: 127.0
click at [914, 433] on div at bounding box center [983, 470] width 1037 height 607
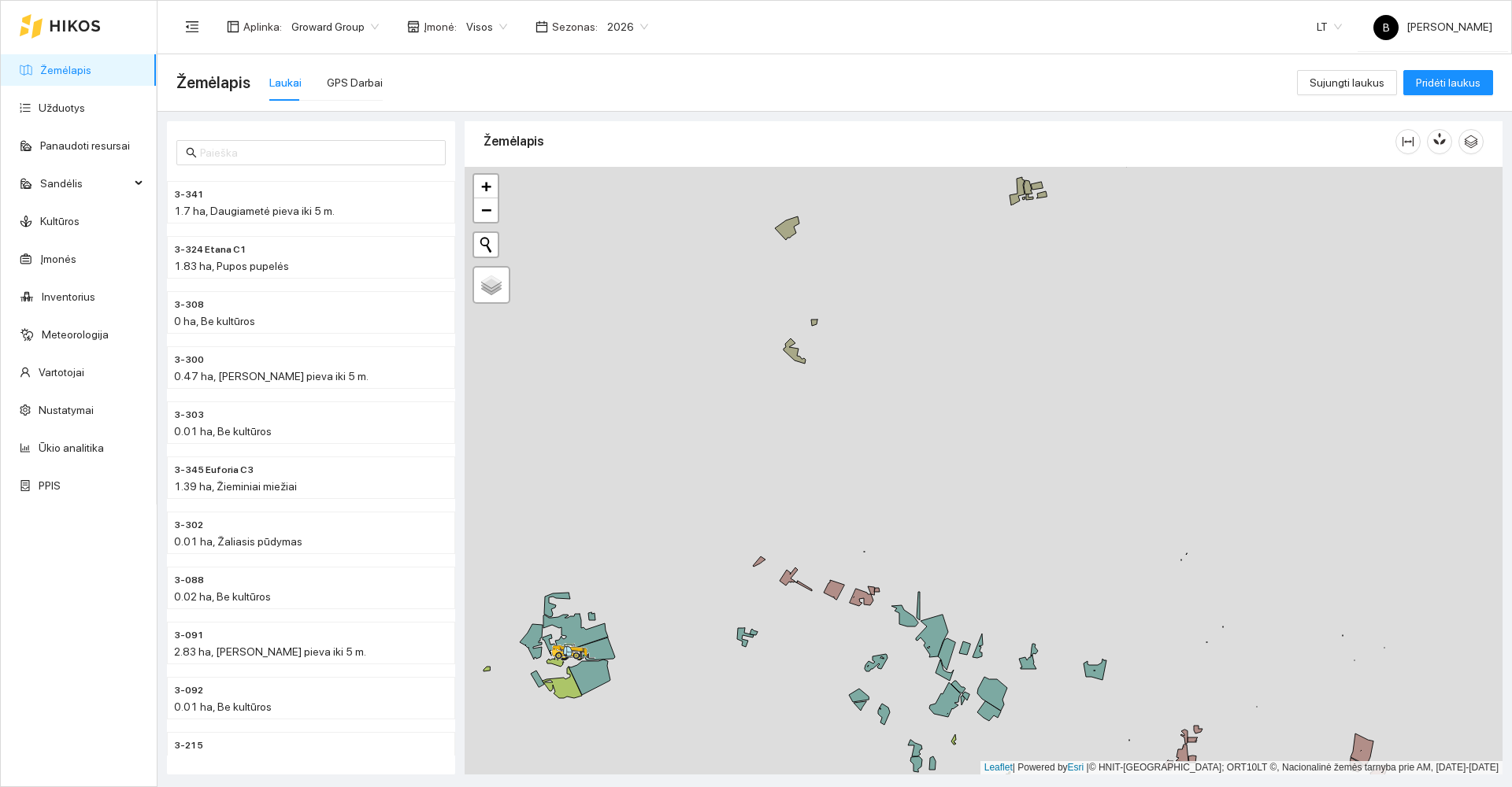
drag, startPoint x: 969, startPoint y: 514, endPoint x: 916, endPoint y: 415, distance: 112.3
click at [916, 415] on div at bounding box center [983, 470] width 1037 height 607
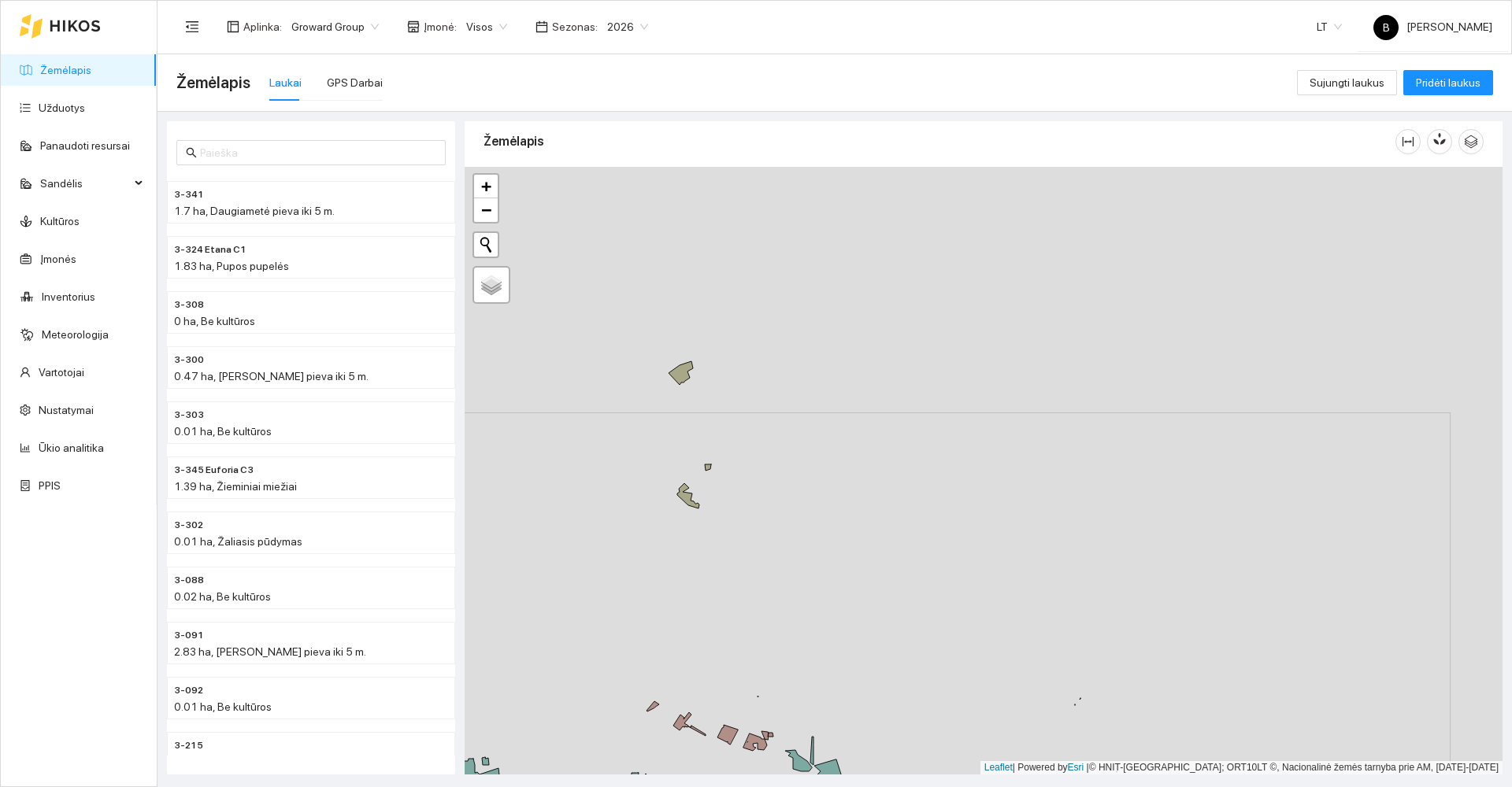
drag, startPoint x: 882, startPoint y: 319, endPoint x: 816, endPoint y: 572, distance: 261.5
click at [816, 572] on div at bounding box center [983, 470] width 1037 height 607
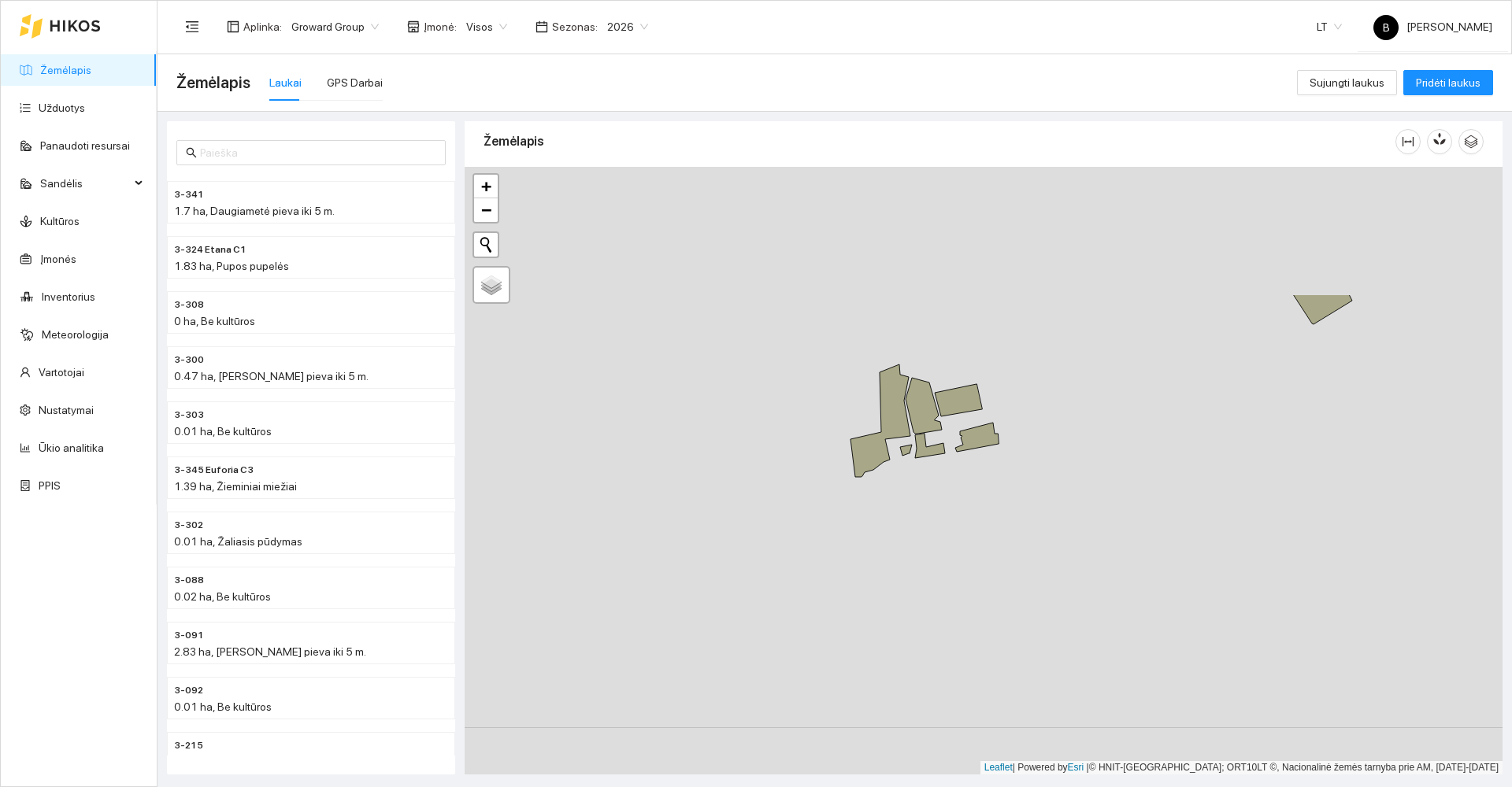
drag, startPoint x: 953, startPoint y: 334, endPoint x: 864, endPoint y: 524, distance: 209.8
click at [864, 524] on div at bounding box center [983, 470] width 1037 height 607
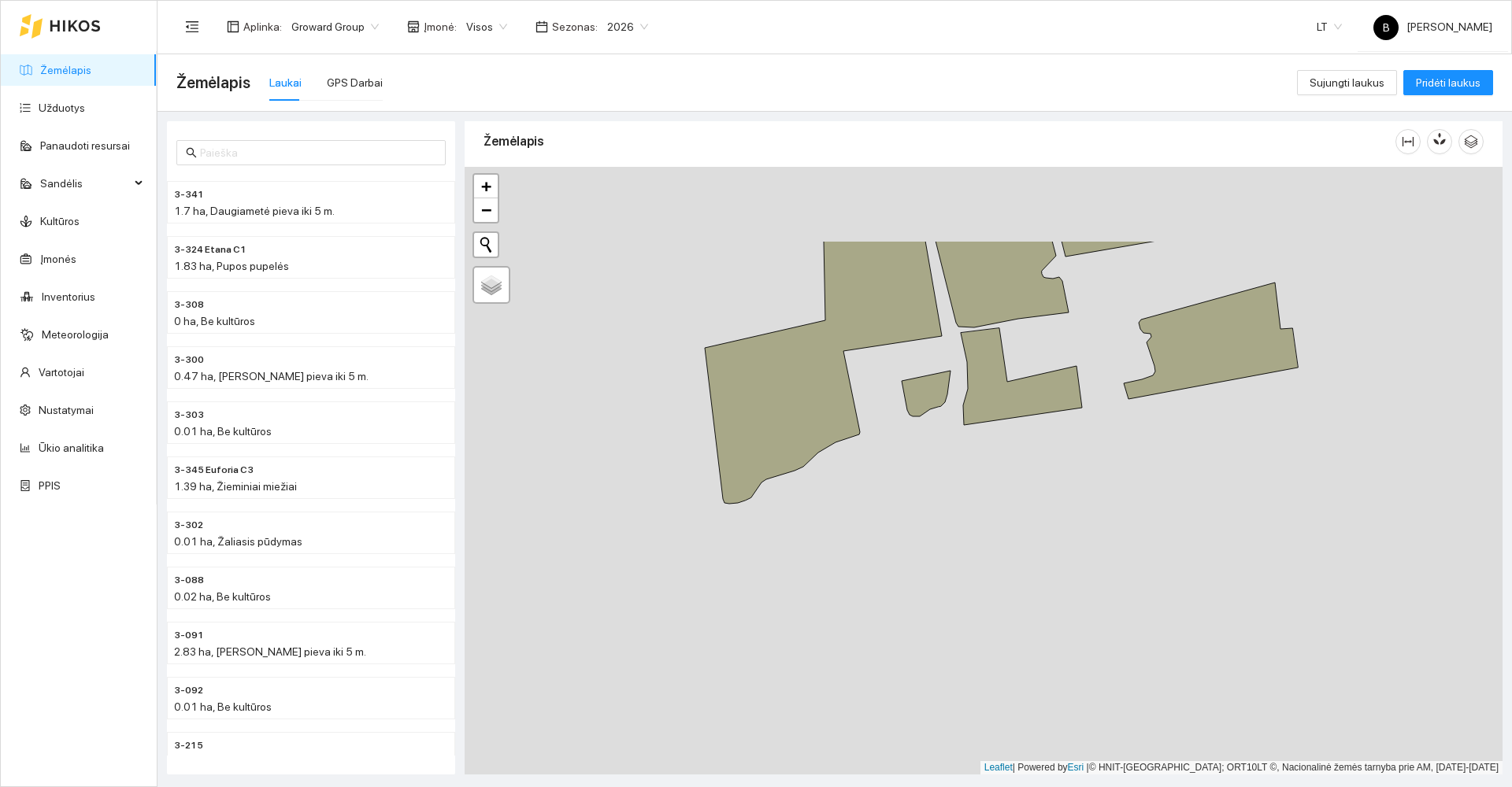
drag, startPoint x: 975, startPoint y: 415, endPoint x: 890, endPoint y: 550, distance: 159.5
click at [890, 550] on div at bounding box center [983, 470] width 1037 height 607
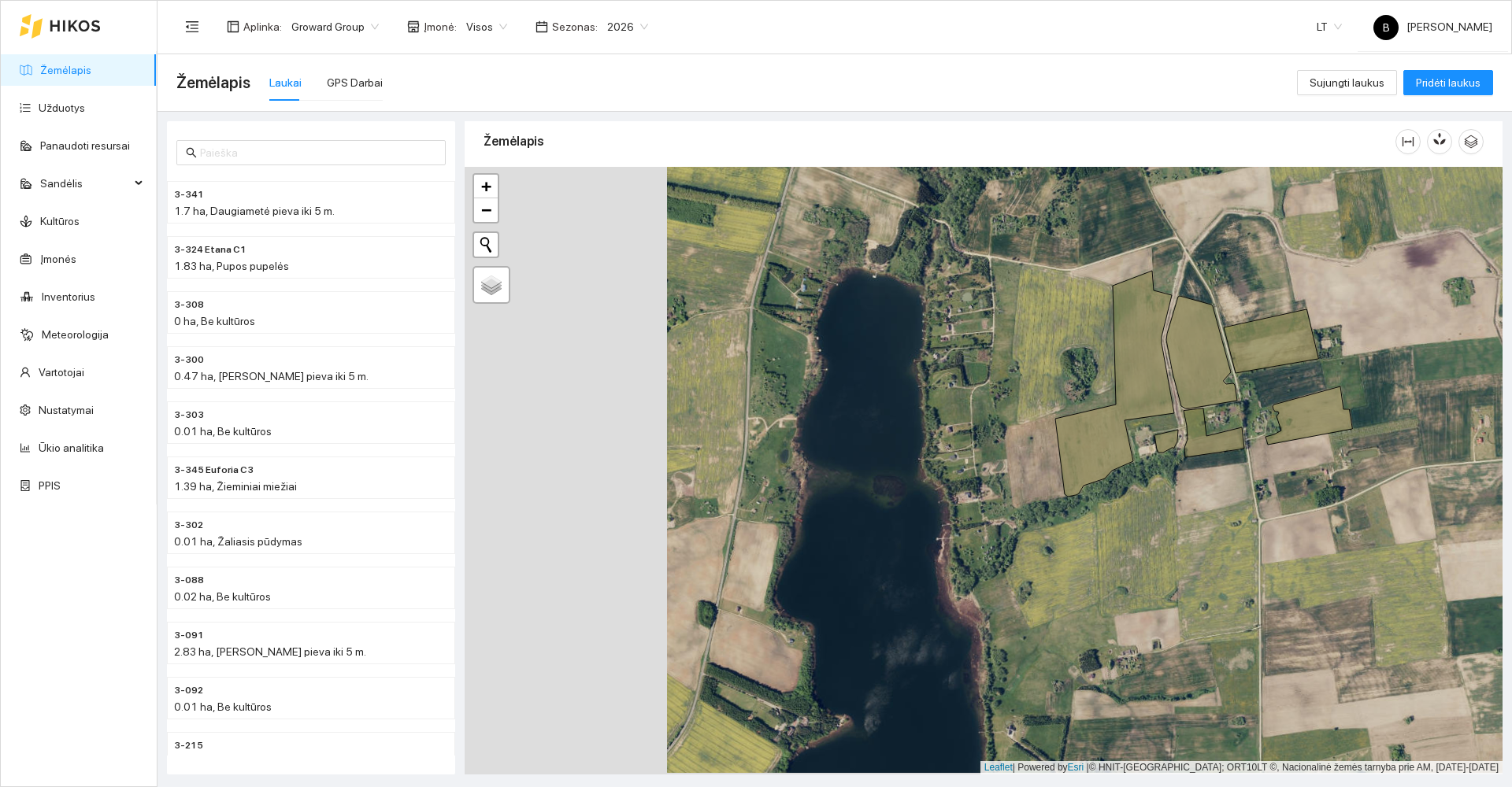
drag, startPoint x: 1119, startPoint y: 496, endPoint x: 1321, endPoint y: 494, distance: 202.0
click at [1321, 494] on div at bounding box center [983, 470] width 1037 height 607
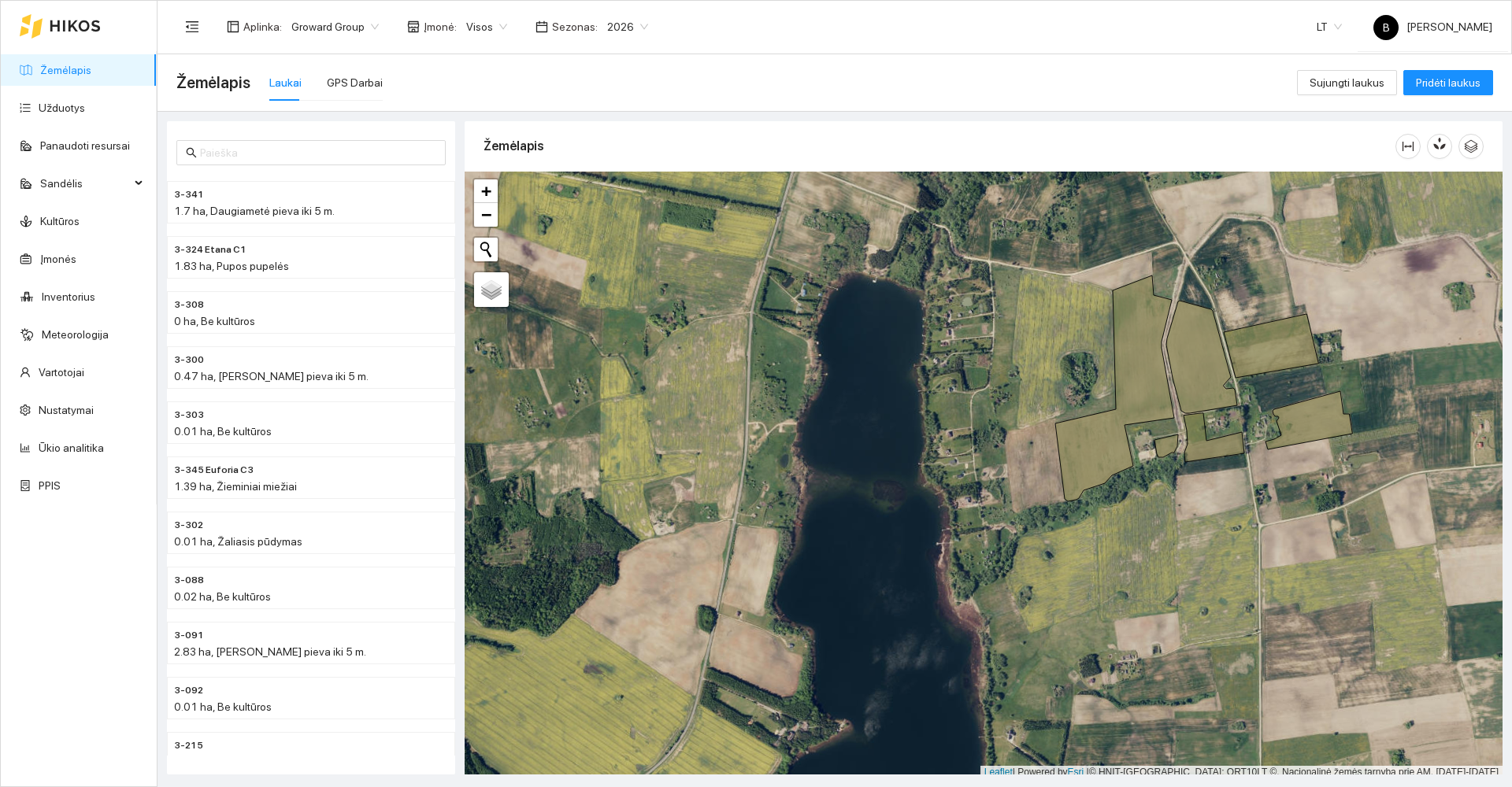
scroll to position [5, 0]
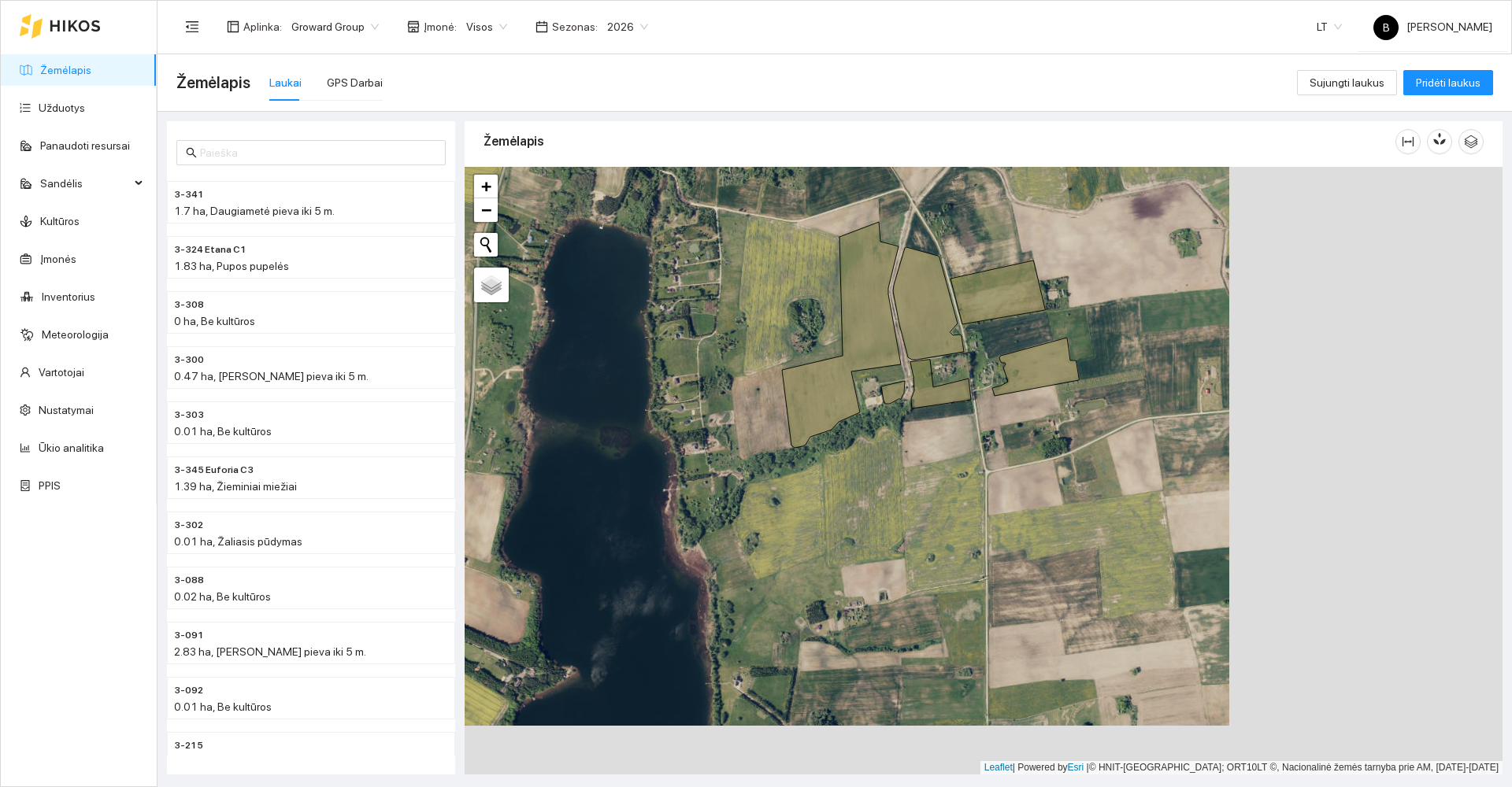
drag, startPoint x: 939, startPoint y: 577, endPoint x: 595, endPoint y: 547, distance: 345.3
click at [595, 547] on div at bounding box center [983, 470] width 1037 height 607
